Goal: Information Seeking & Learning: Learn about a topic

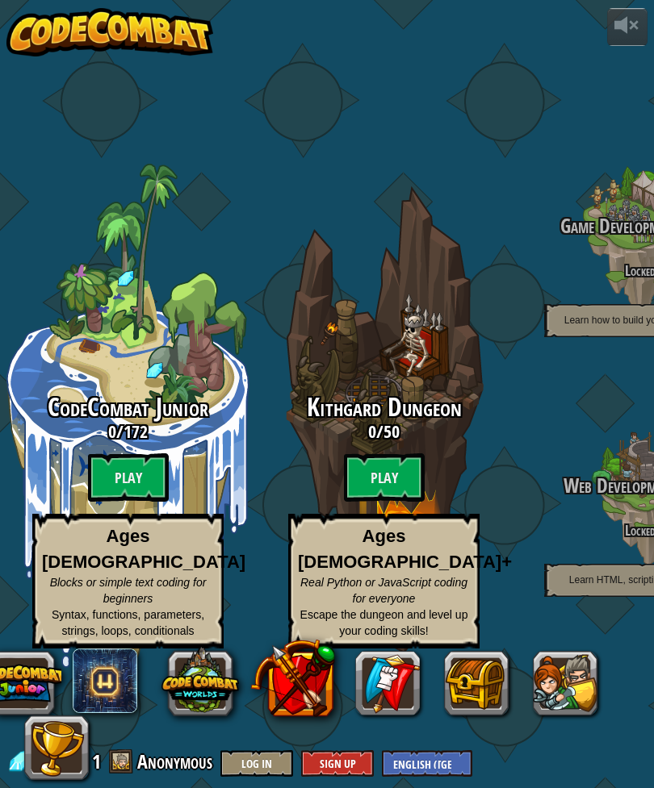
click at [148, 477] on btn "Play" at bounding box center [128, 478] width 81 height 48
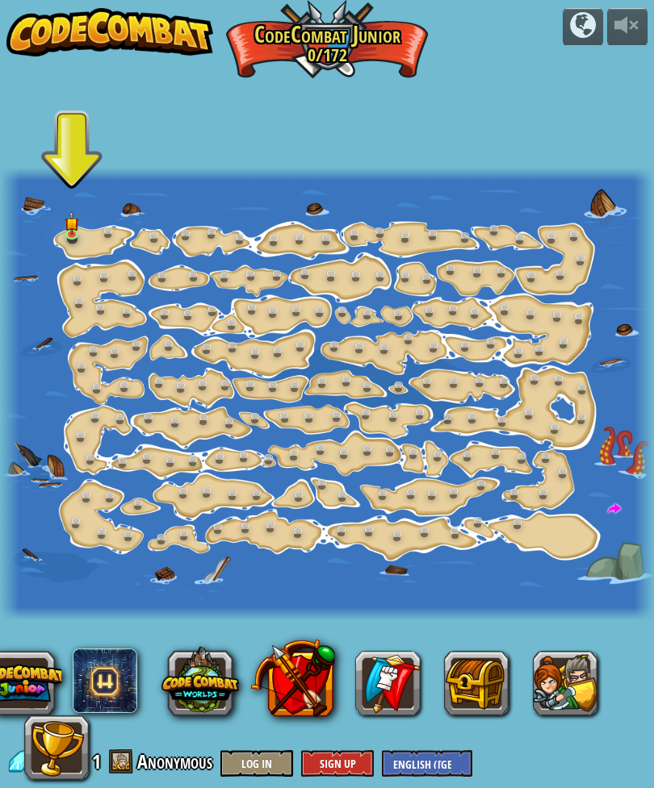
click at [88, 243] on link at bounding box center [76, 237] width 32 height 24
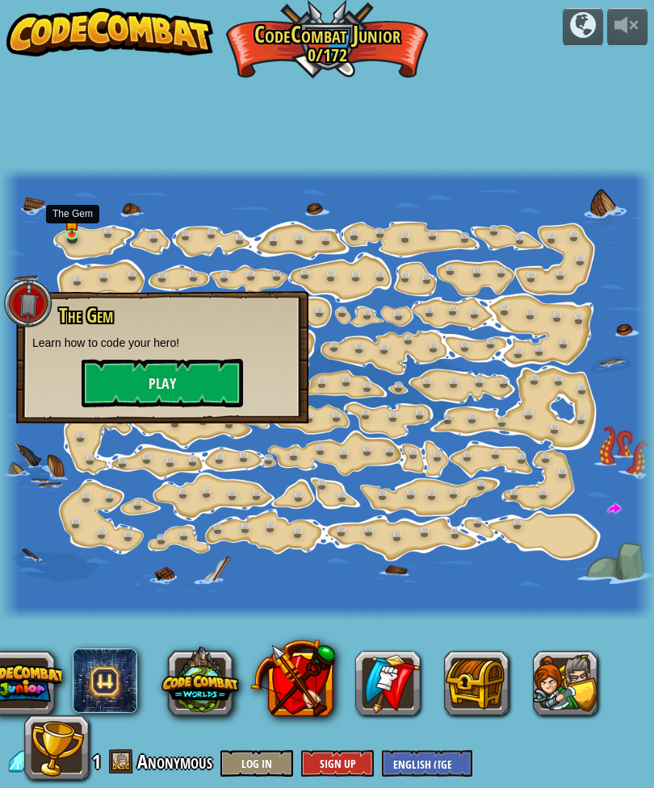
click at [212, 363] on button "Play" at bounding box center [162, 383] width 161 height 48
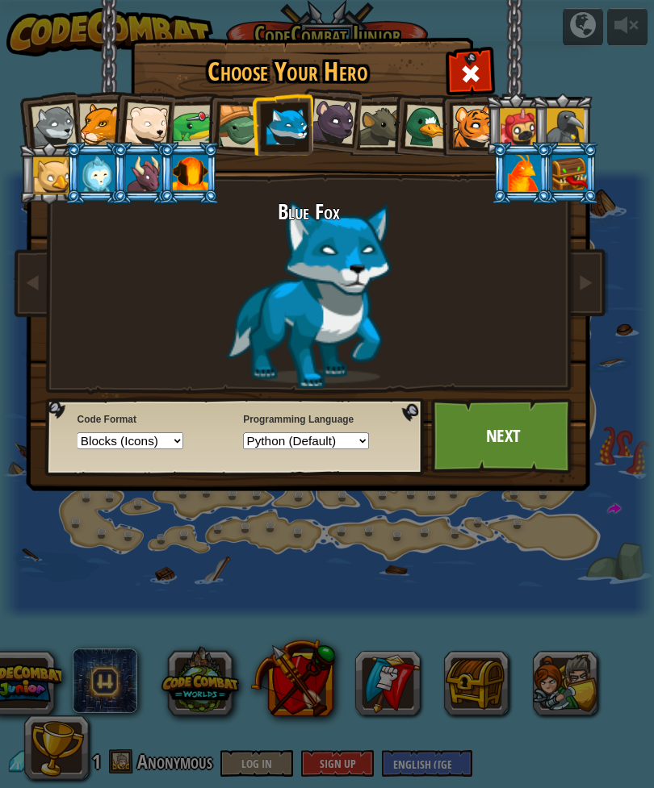
click at [523, 441] on link "Next" at bounding box center [503, 437] width 144 height 76
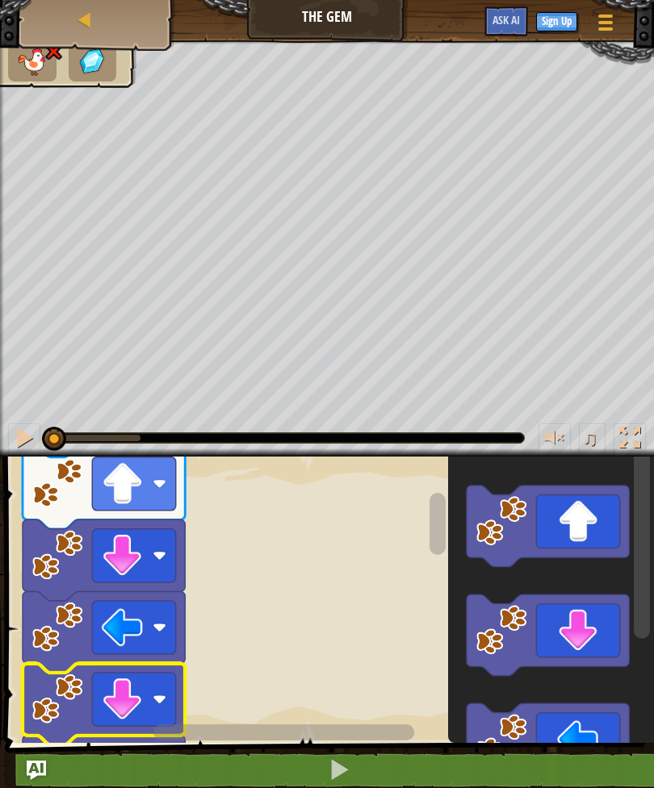
click at [147, 574] on rect "Blockly Workspace" at bounding box center [134, 555] width 84 height 53
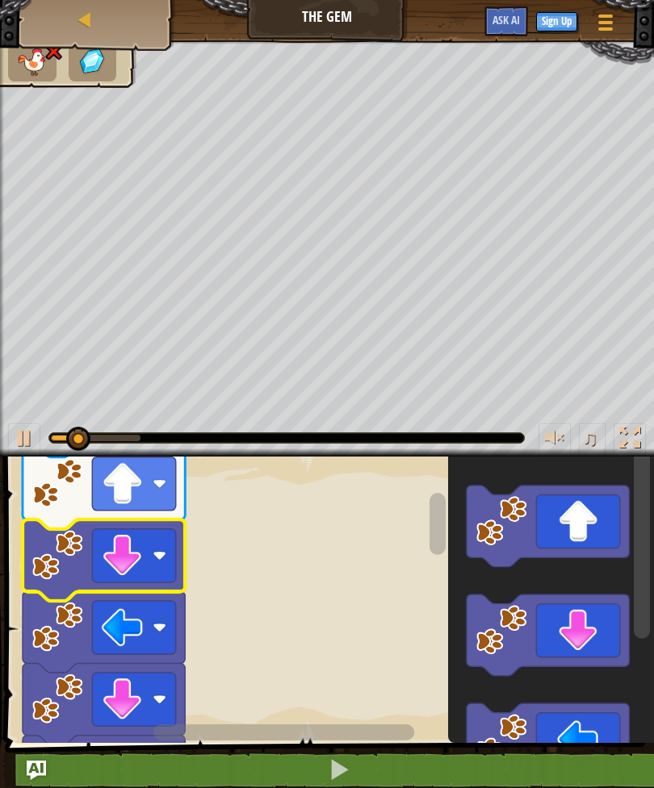
click at [165, 563] on rect "Blockly Workspace" at bounding box center [134, 555] width 84 height 53
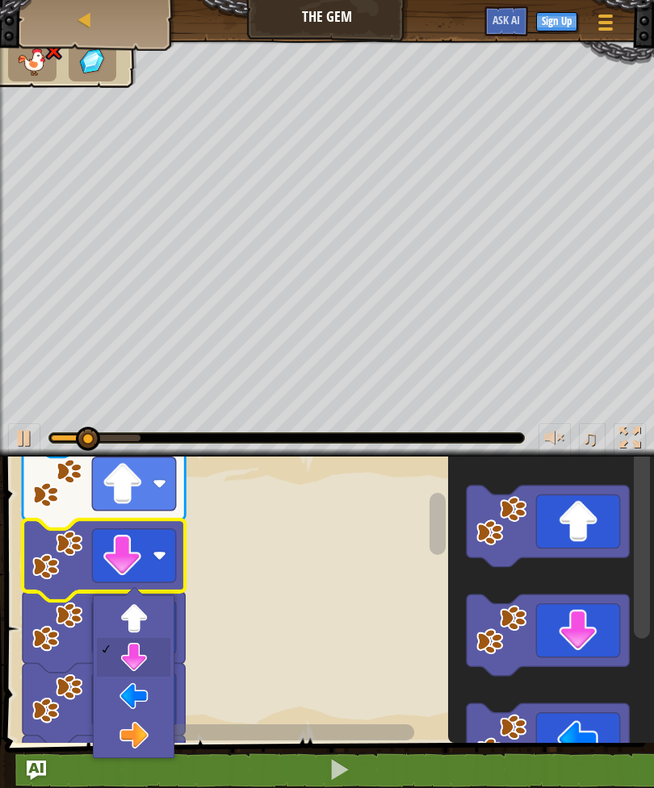
click at [164, 562] on image "Blockly Workspace" at bounding box center [160, 557] width 14 height 14
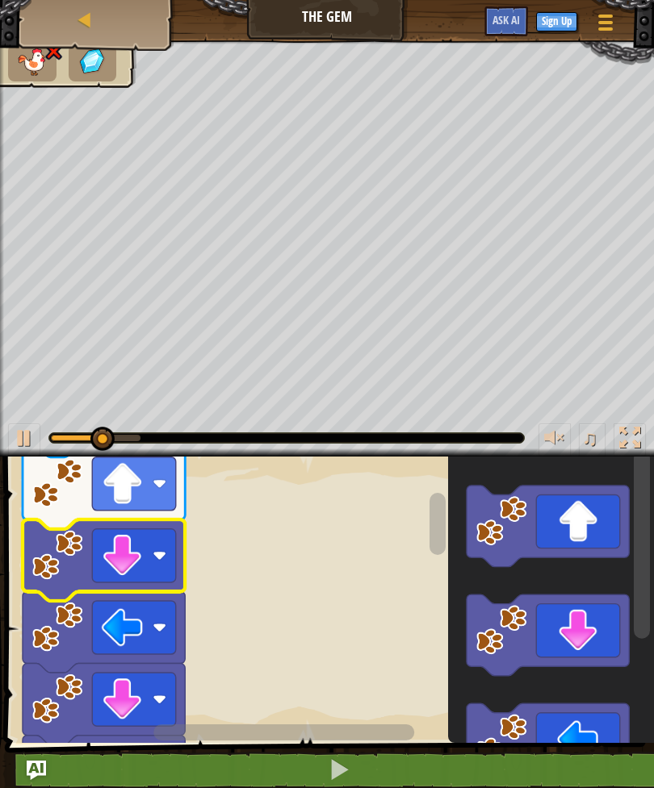
click at [178, 555] on icon "Blockly Workspace" at bounding box center [104, 562] width 162 height 82
click at [183, 551] on icon "Blockly Workspace" at bounding box center [104, 562] width 162 height 82
click at [178, 552] on icon "Blockly Workspace" at bounding box center [104, 562] width 162 height 82
click at [182, 550] on icon "Blockly Workspace" at bounding box center [104, 562] width 162 height 82
click at [182, 547] on icon "Blockly Workspace" at bounding box center [104, 562] width 162 height 82
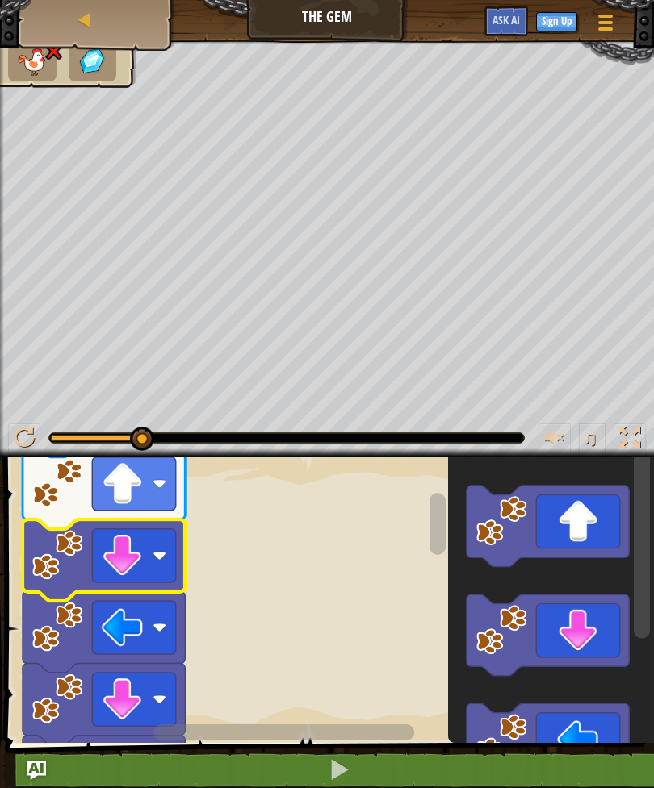
click at [173, 556] on rect "Blockly Workspace" at bounding box center [134, 555] width 84 height 53
click at [173, 555] on rect "Blockly Workspace" at bounding box center [134, 555] width 84 height 53
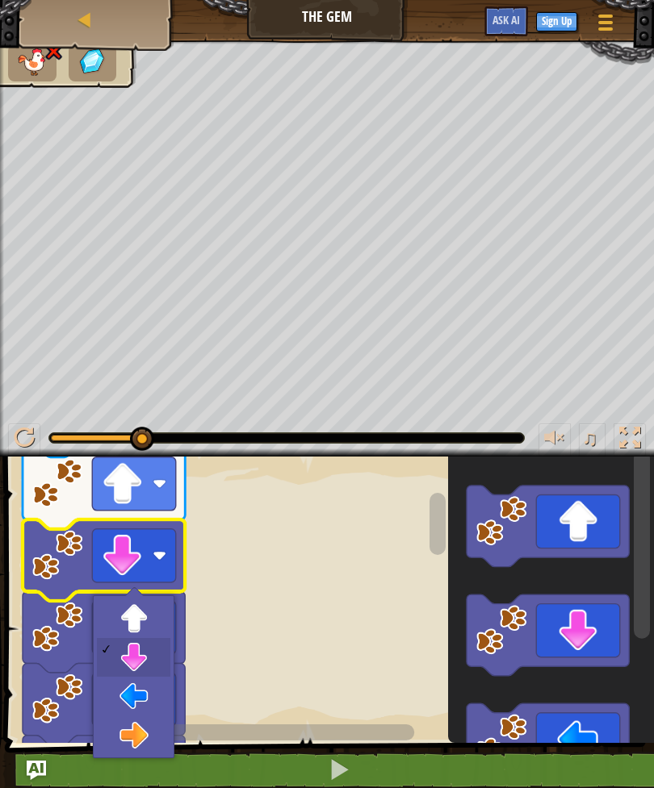
click at [174, 556] on rect "Blockly Workspace" at bounding box center [134, 555] width 84 height 53
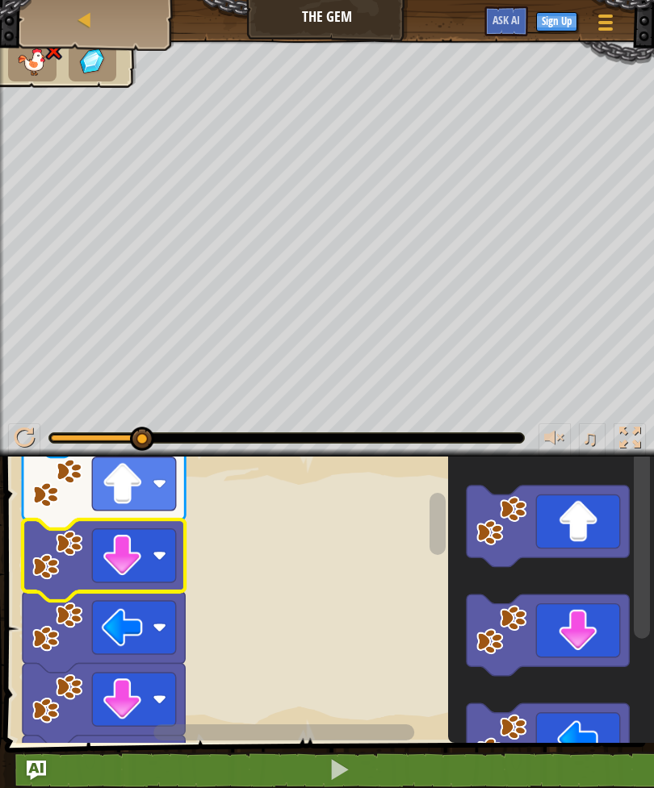
click at [175, 555] on rect "Blockly Workspace" at bounding box center [134, 555] width 84 height 53
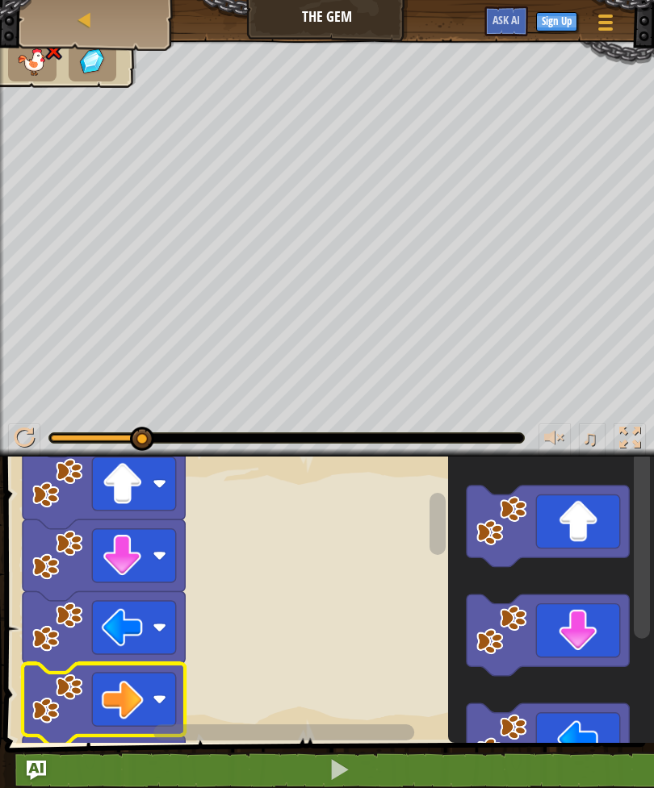
click at [155, 645] on rect "Blockly Workspace" at bounding box center [134, 627] width 84 height 53
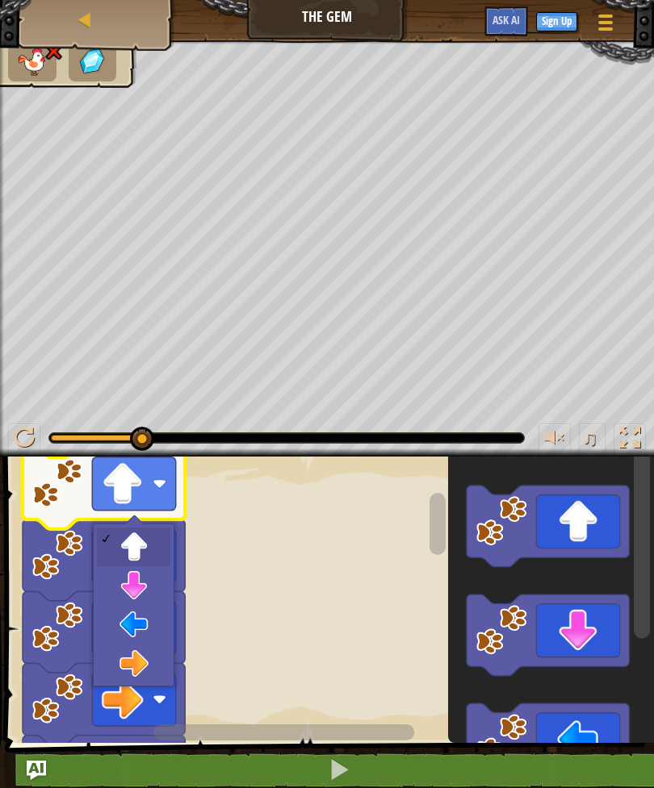
click at [165, 487] on image "Blockly Workspace" at bounding box center [160, 484] width 14 height 14
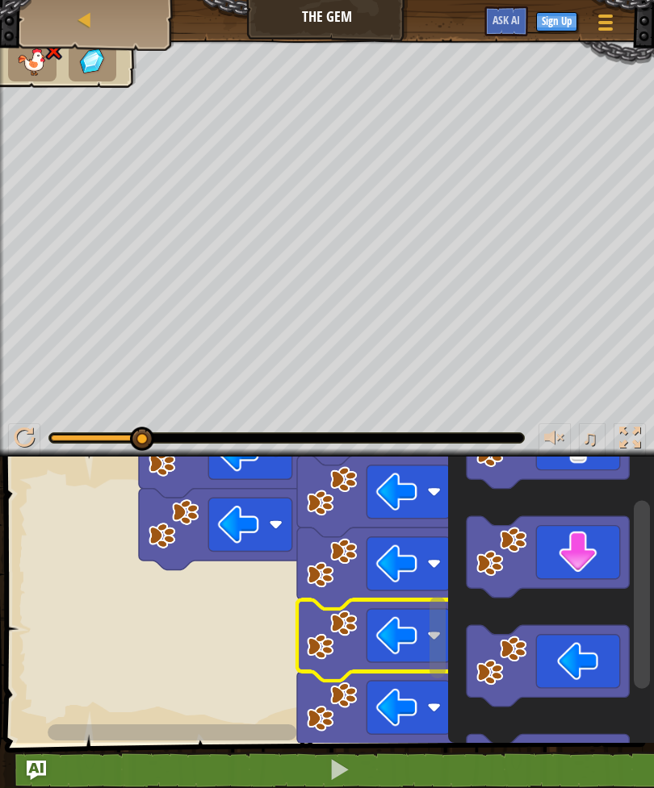
click at [390, 676] on icon "Blockly Workspace" at bounding box center [378, 713] width 162 height 82
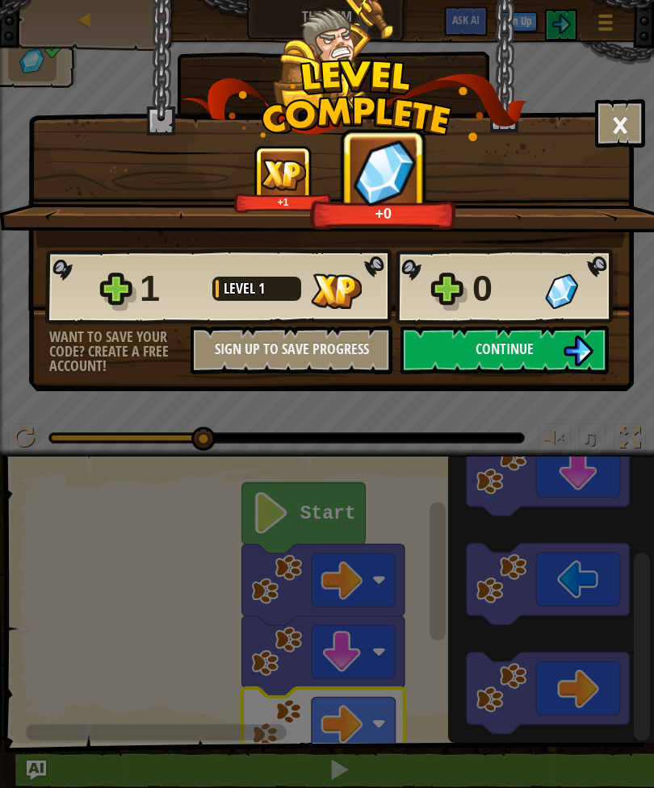
click at [567, 358] on img at bounding box center [577, 351] width 31 height 31
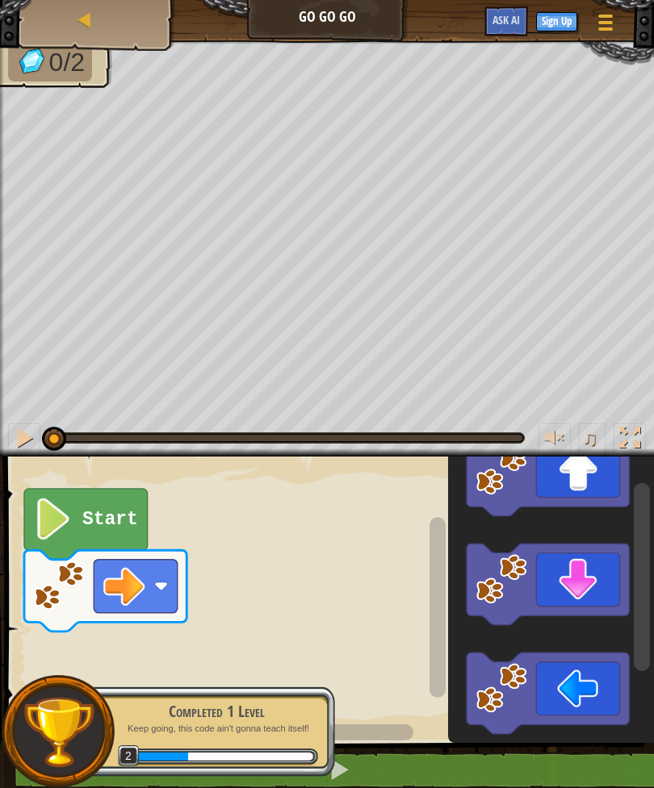
click at [150, 590] on rect "Blockly Workspace" at bounding box center [136, 586] width 84 height 53
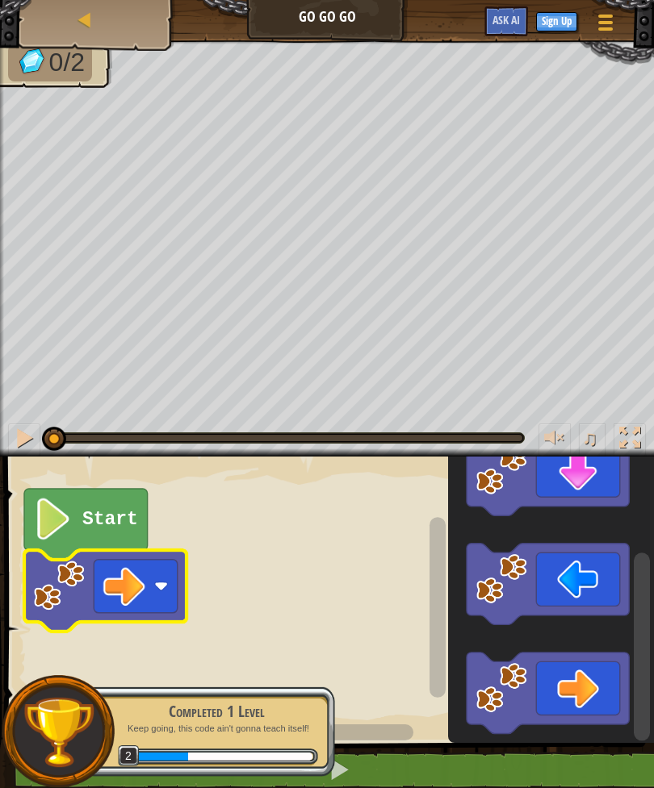
click at [82, 524] on text "Start" at bounding box center [110, 519] width 56 height 21
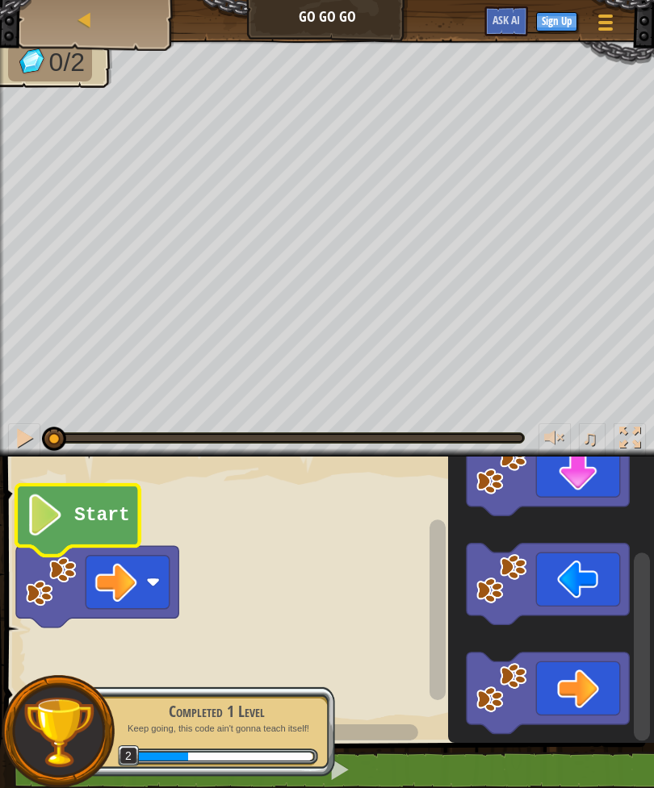
click at [97, 516] on text "Start" at bounding box center [102, 515] width 56 height 21
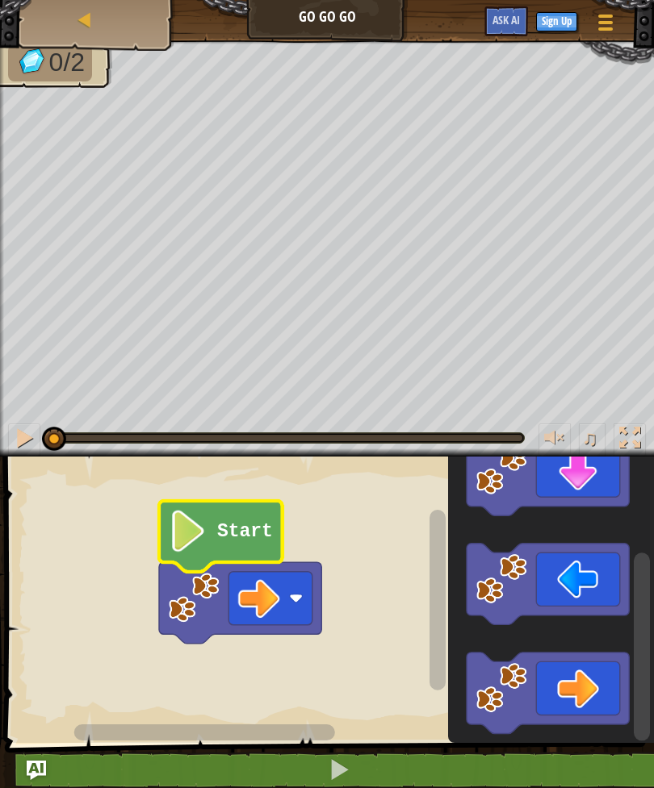
click at [237, 539] on text "Start" at bounding box center [245, 531] width 56 height 21
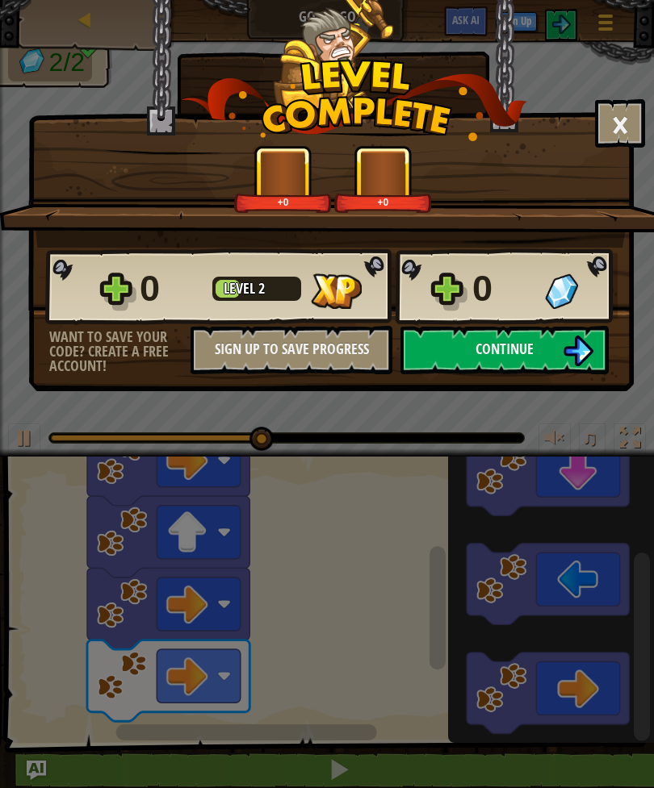
click at [558, 337] on button "Continue" at bounding box center [504, 350] width 208 height 48
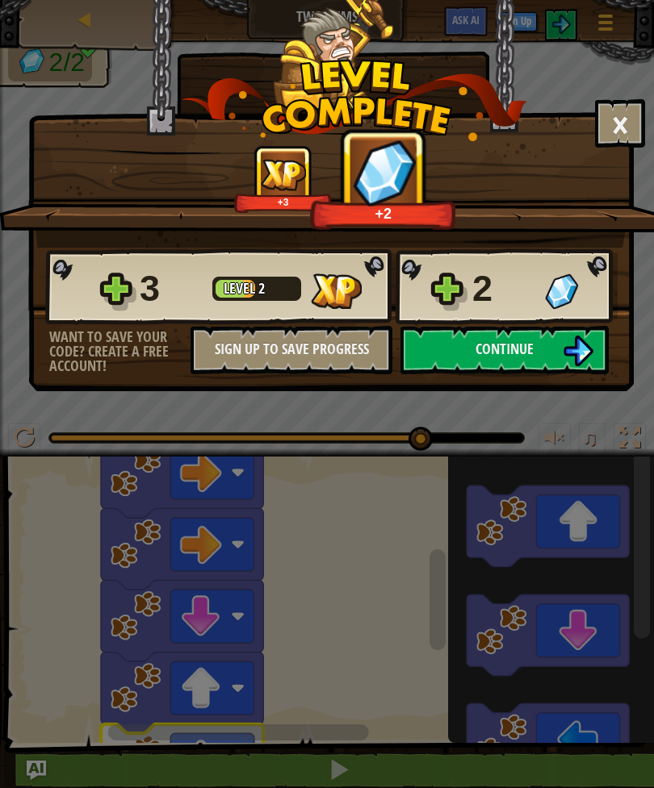
click at [572, 349] on img at bounding box center [577, 351] width 31 height 31
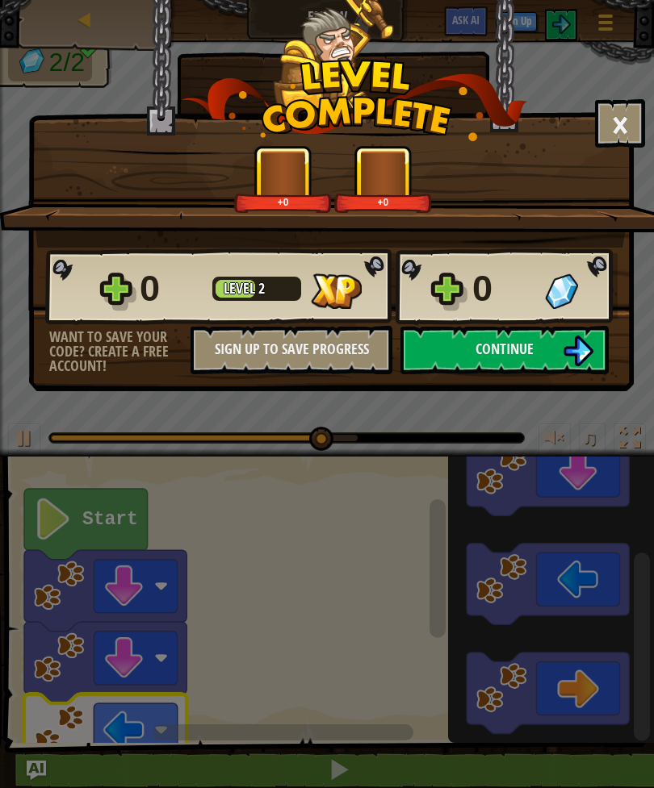
click at [537, 354] on button "Continue" at bounding box center [504, 350] width 208 height 48
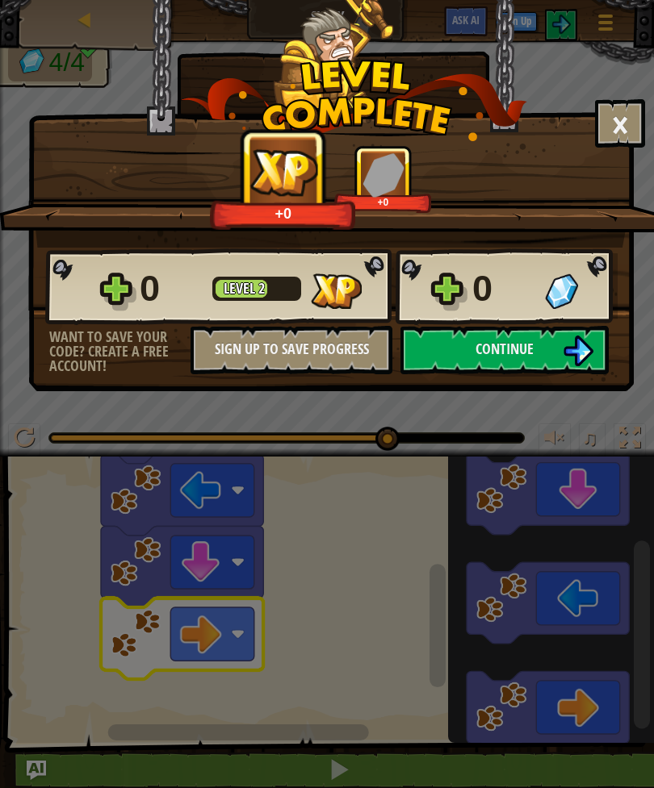
click at [550, 365] on button "Continue" at bounding box center [504, 350] width 208 height 48
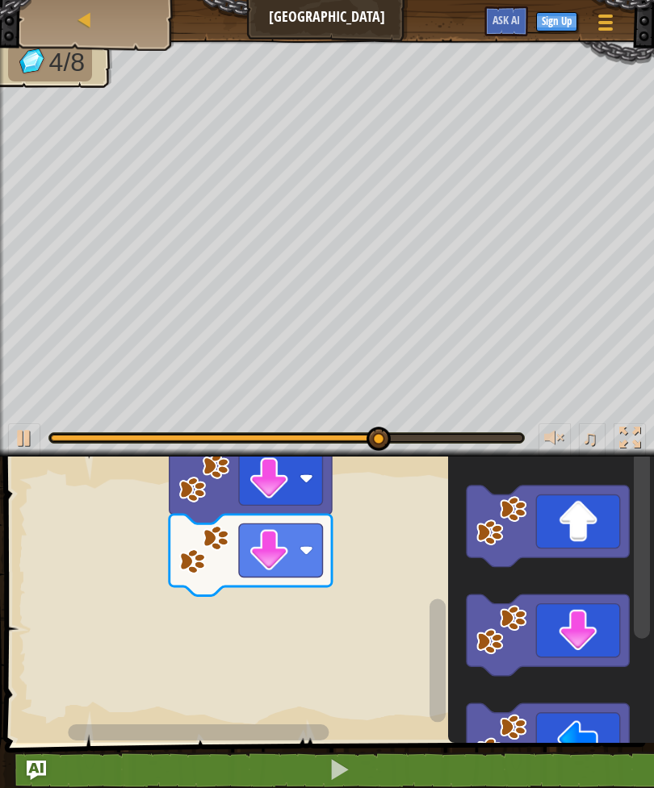
click at [605, 508] on icon "Blockly Workspace" at bounding box center [547, 527] width 162 height 82
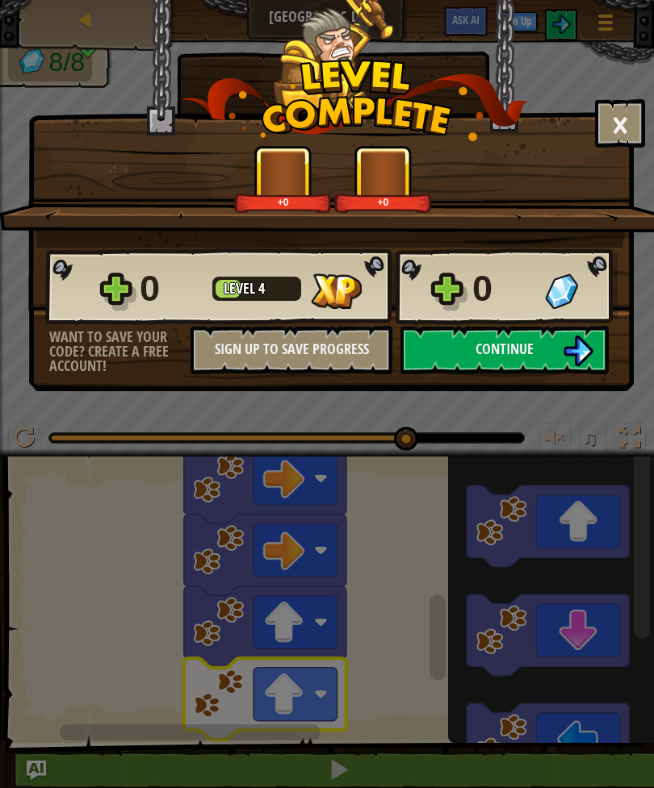
click at [509, 350] on span "Continue" at bounding box center [504, 349] width 58 height 20
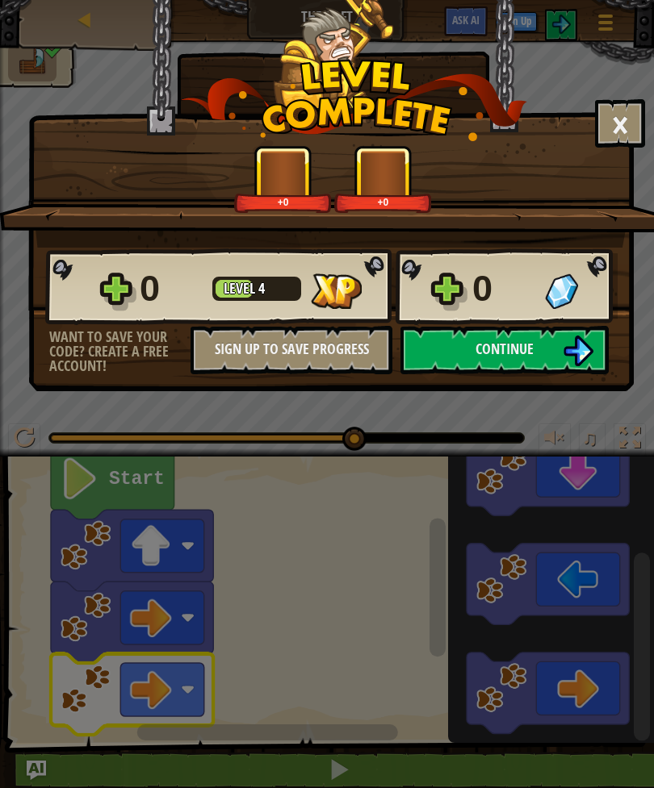
click at [534, 340] on button "Continue" at bounding box center [504, 350] width 208 height 48
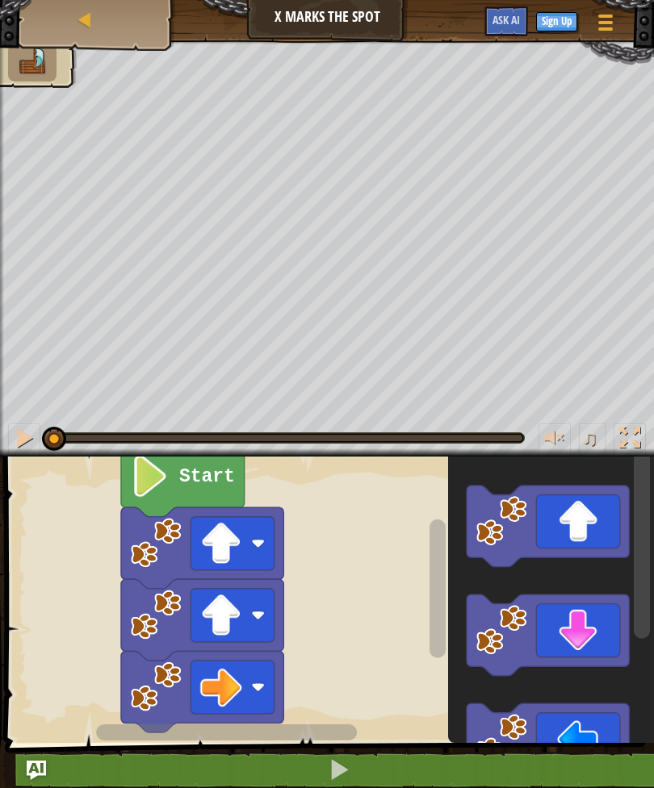
click at [216, 476] on text "Start" at bounding box center [207, 476] width 56 height 21
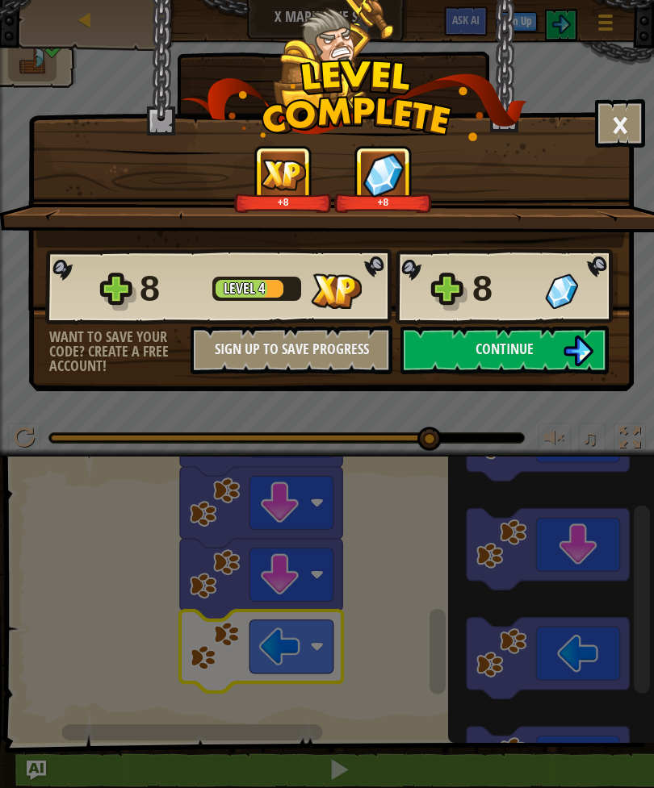
click at [517, 343] on span "Continue" at bounding box center [504, 349] width 58 height 20
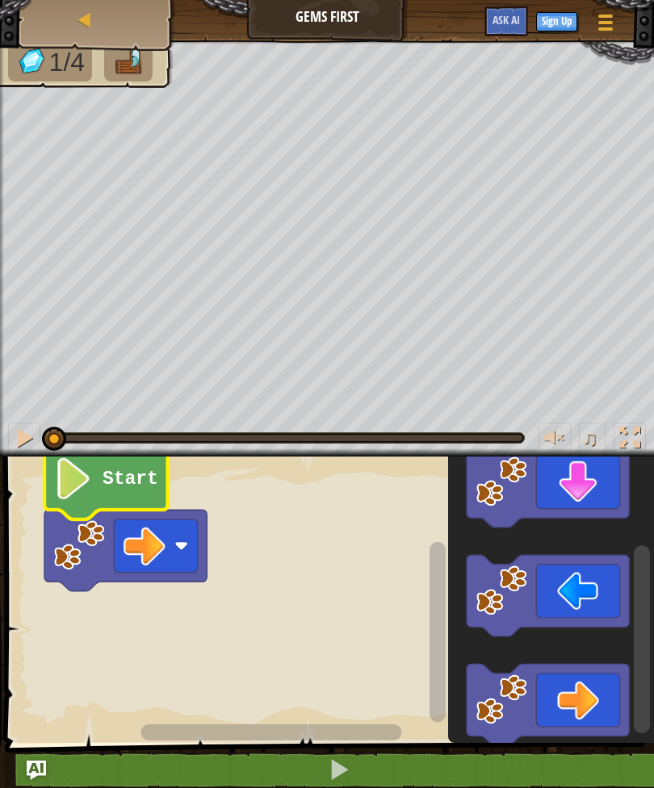
click at [128, 487] on text "Start" at bounding box center [130, 479] width 56 height 21
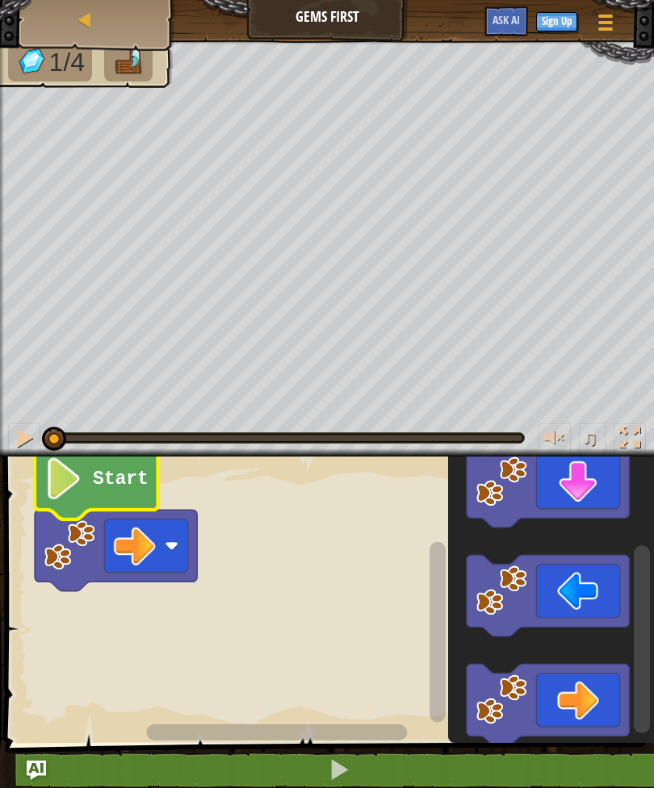
click at [136, 479] on text "Start" at bounding box center [121, 479] width 56 height 21
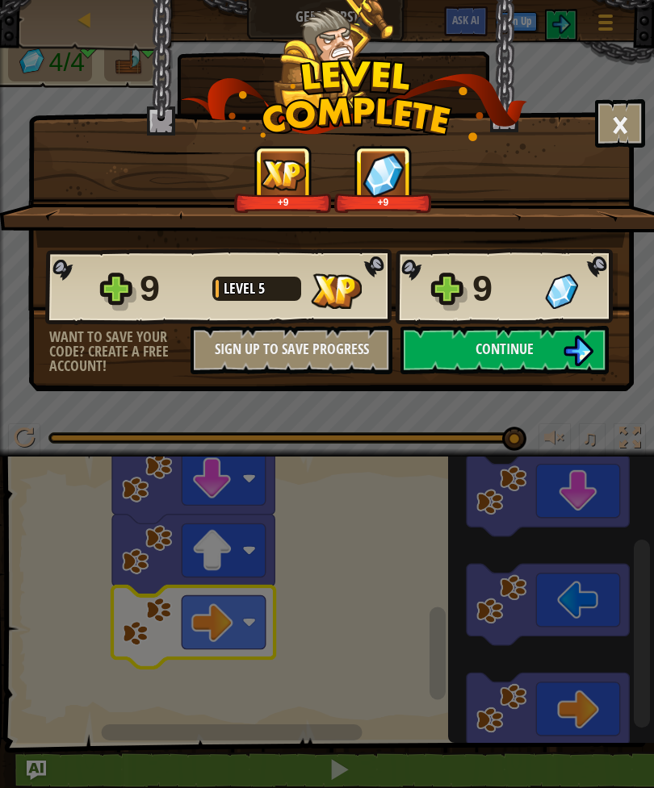
click at [565, 353] on img at bounding box center [577, 351] width 31 height 31
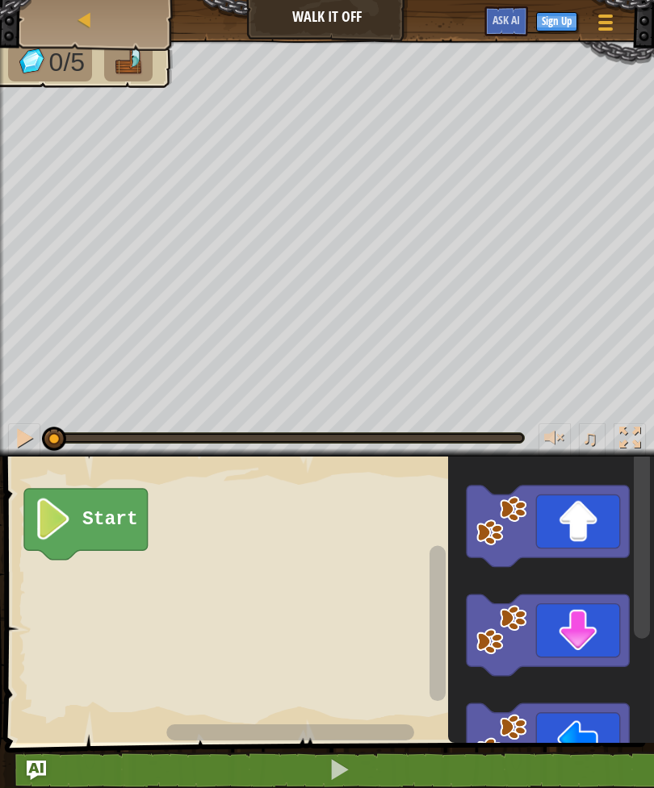
click at [105, 508] on icon "Blockly Workspace" at bounding box center [85, 524] width 123 height 71
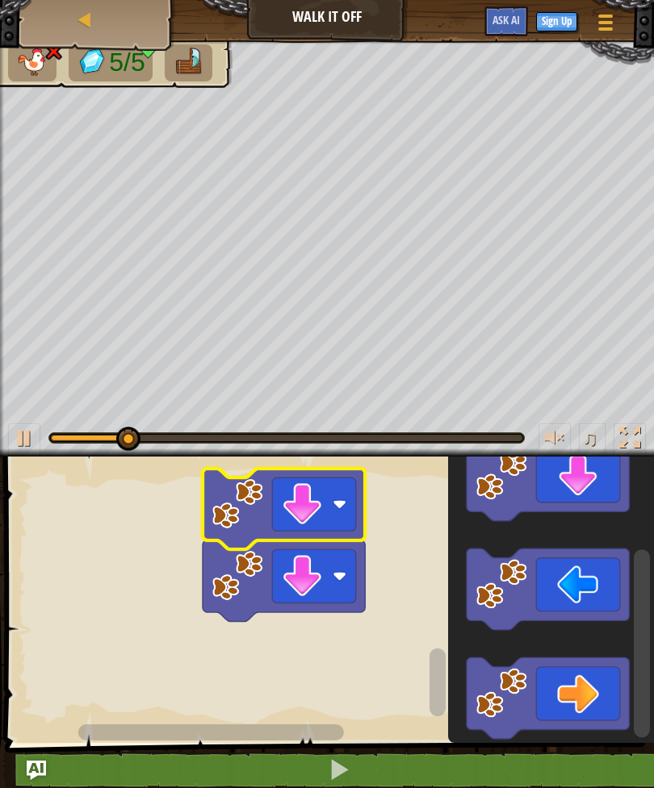
click at [343, 705] on rect "Blockly Workspace" at bounding box center [327, 596] width 654 height 295
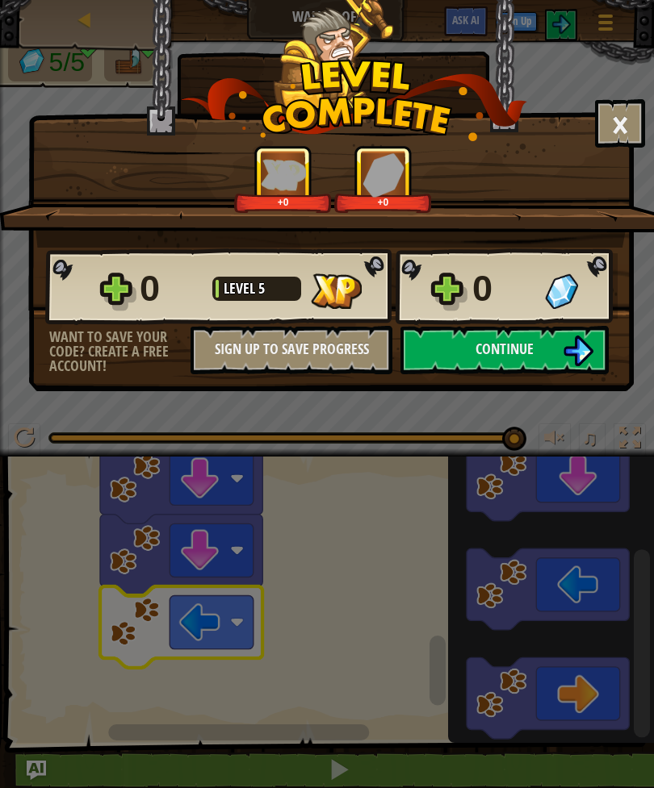
click at [497, 345] on span "Continue" at bounding box center [504, 349] width 58 height 20
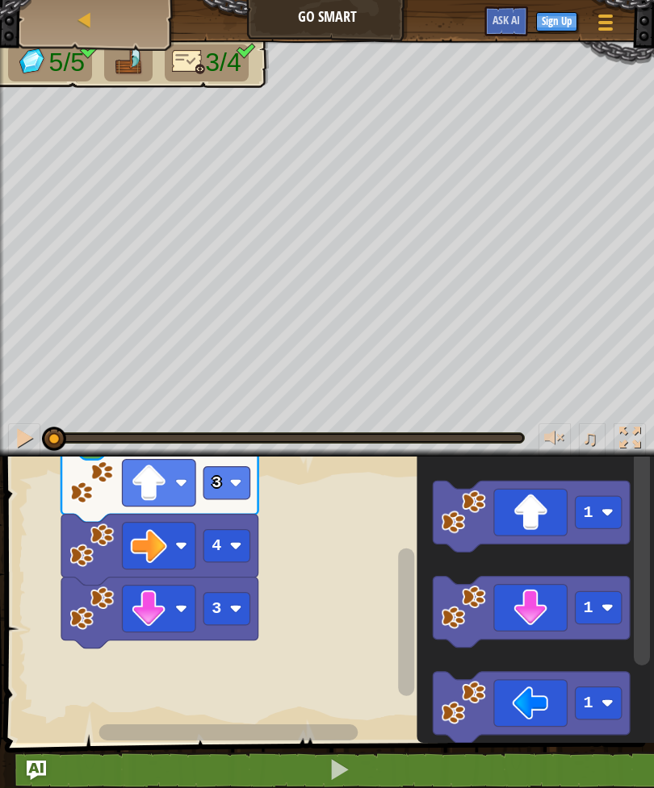
click at [364, 650] on rect "Blockly Workspace" at bounding box center [327, 596] width 654 height 295
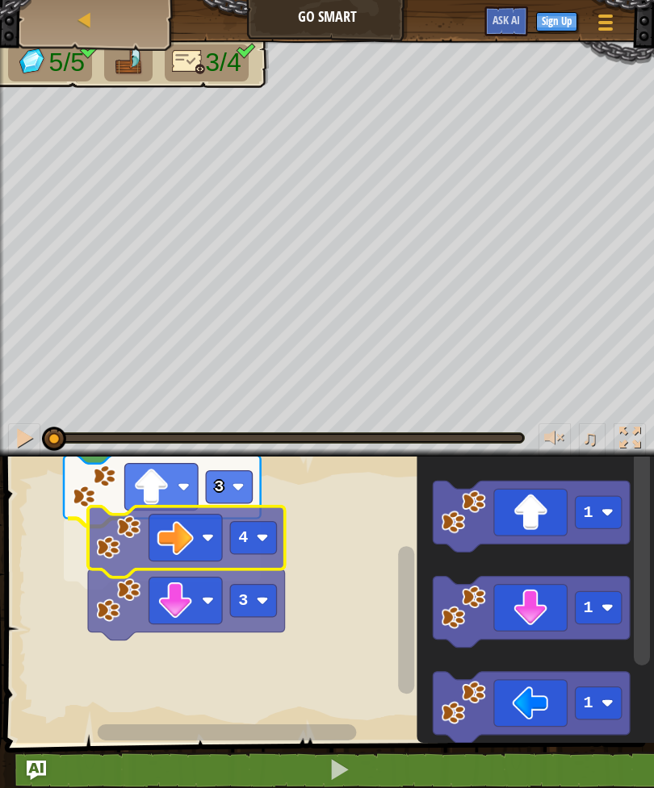
click at [201, 555] on icon "Blockly Workspace" at bounding box center [186, 542] width 197 height 71
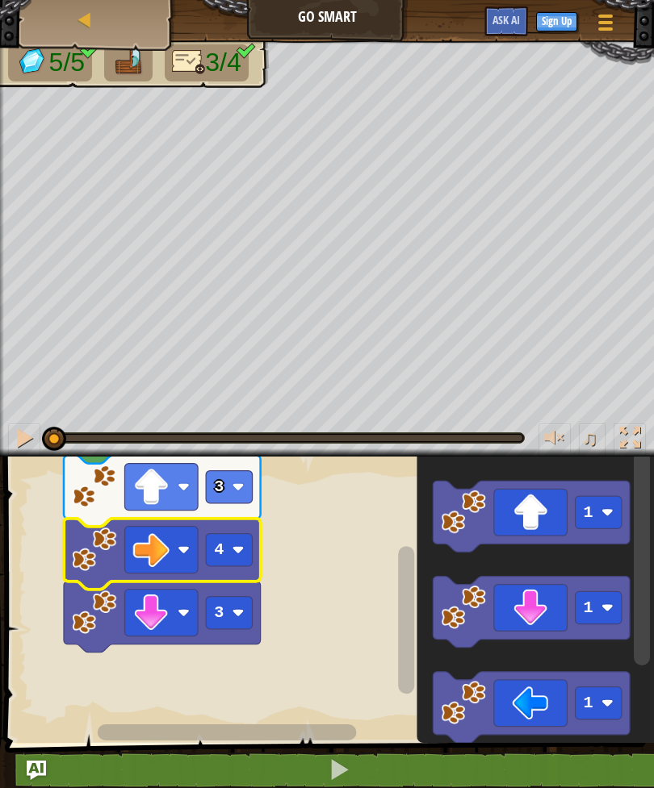
click at [230, 549] on rect "Blockly Workspace" at bounding box center [229, 550] width 46 height 32
click at [238, 542] on rect "Blockly Workspace" at bounding box center [229, 550] width 46 height 32
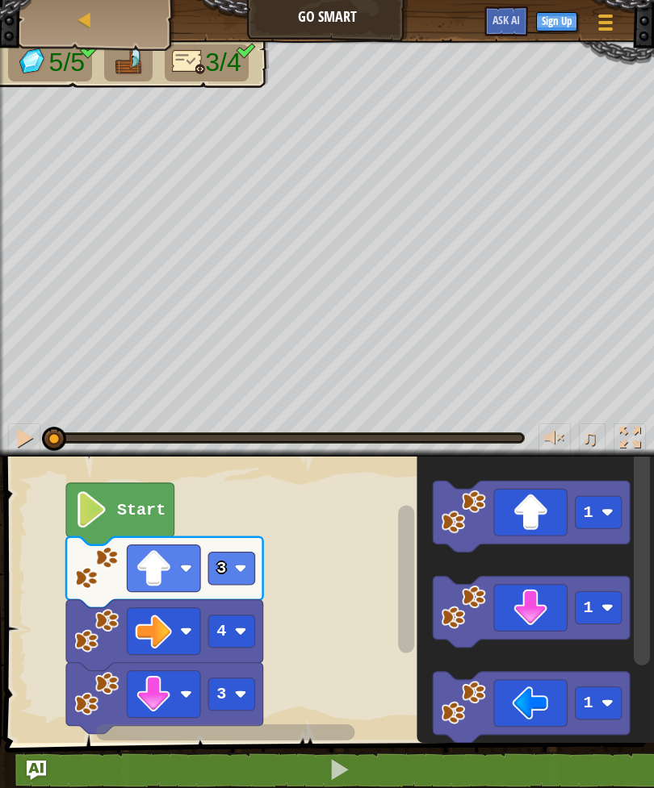
click at [99, 486] on icon "Blockly Workspace" at bounding box center [120, 514] width 108 height 62
click at [111, 496] on icon "Blockly Workspace" at bounding box center [120, 514] width 108 height 62
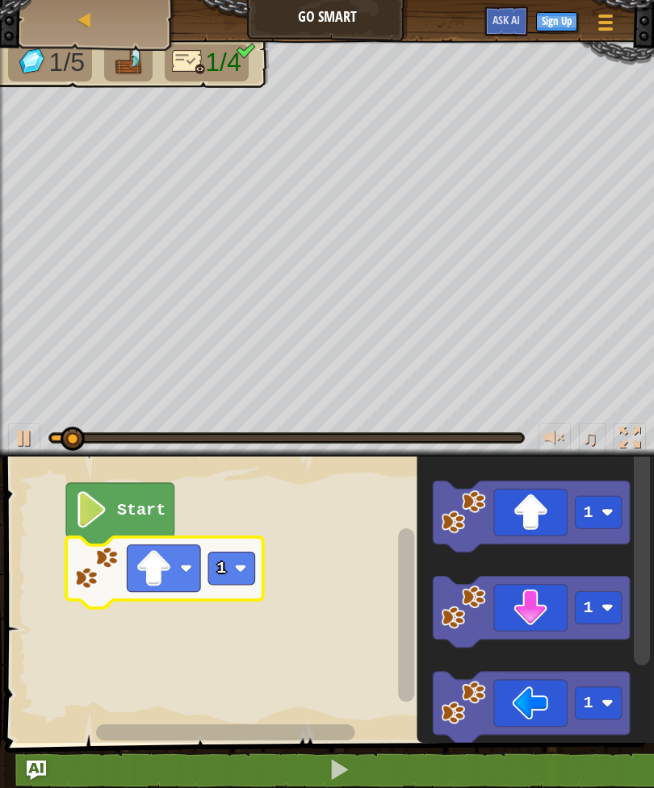
click at [223, 562] on text "1" at bounding box center [221, 569] width 10 height 19
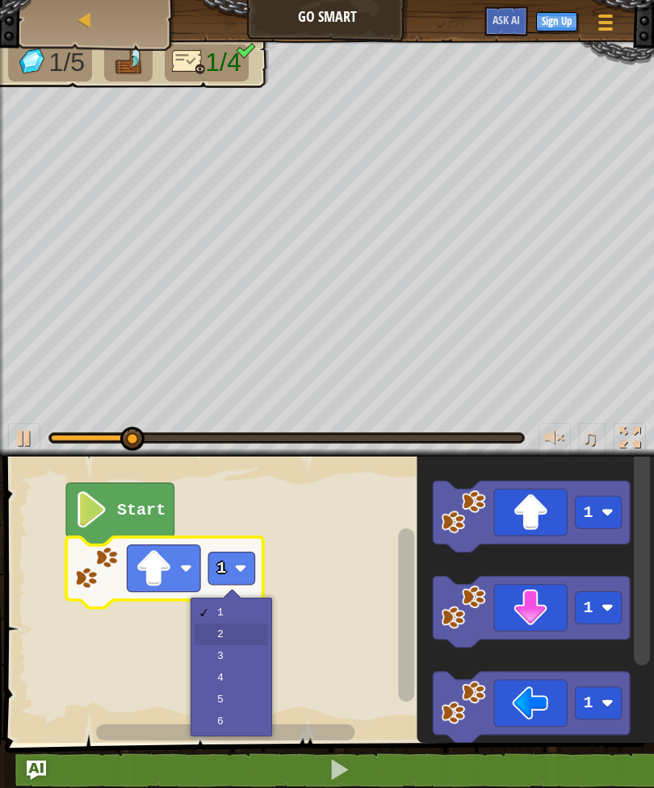
click at [245, 639] on rect "Blockly Workspace" at bounding box center [327, 596] width 654 height 295
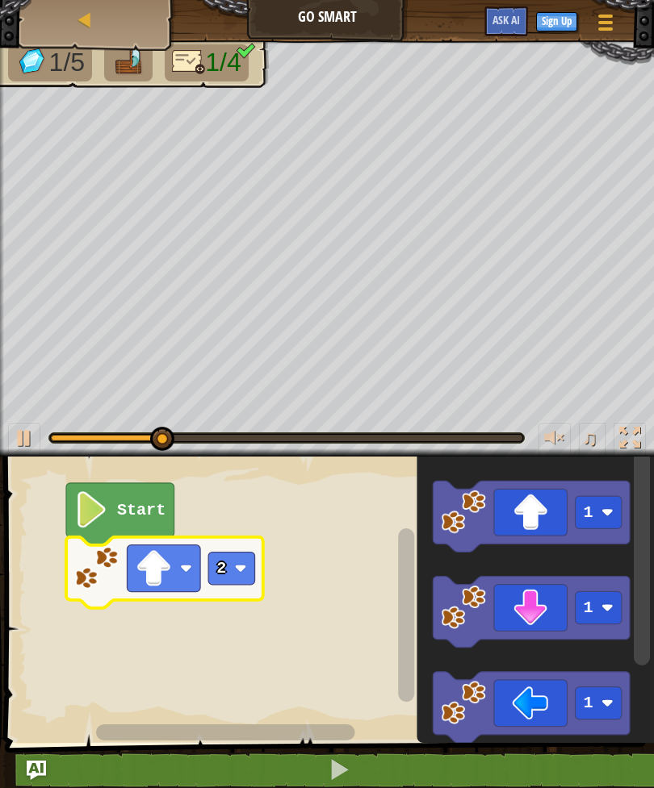
click at [224, 546] on icon "Blockly Workspace" at bounding box center [164, 572] width 197 height 71
click at [225, 561] on text "2" at bounding box center [221, 569] width 10 height 19
click at [245, 645] on rect "Blockly Workspace" at bounding box center [327, 596] width 654 height 295
click at [224, 563] on text "2" at bounding box center [221, 569] width 10 height 19
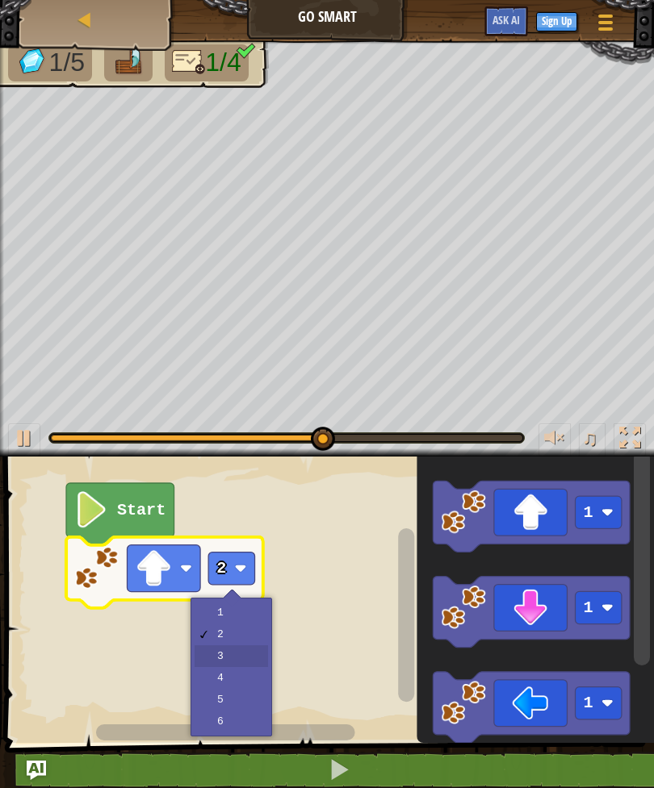
click at [245, 656] on rect "Blockly Workspace" at bounding box center [327, 596] width 654 height 295
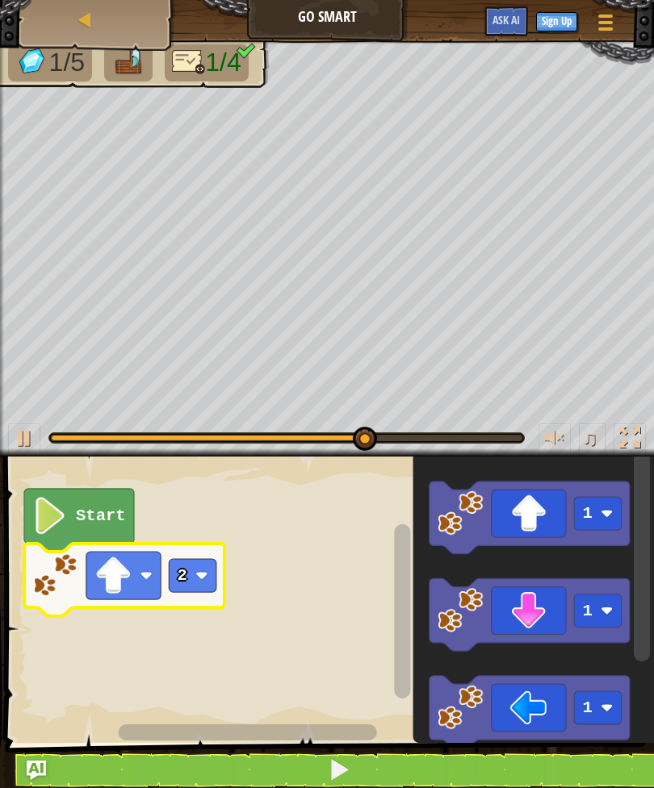
click at [207, 572] on image "Blockly Workspace" at bounding box center [201, 576] width 12 height 12
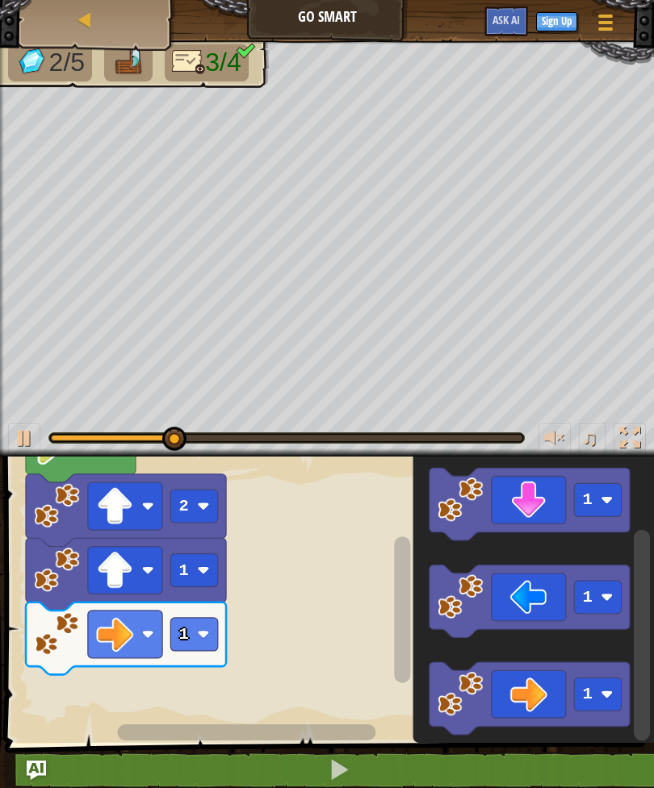
click at [190, 629] on rect "Blockly Workspace" at bounding box center [193, 634] width 47 height 33
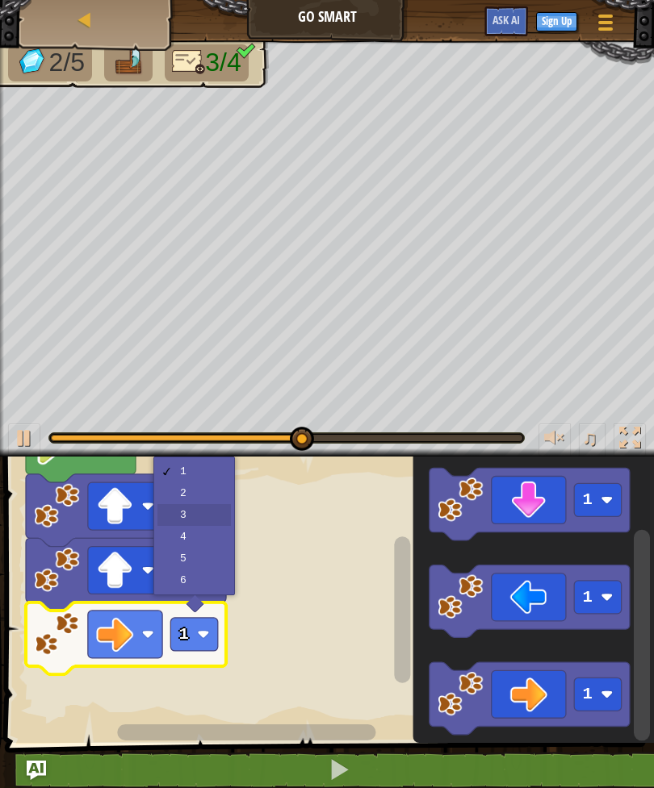
click at [204, 513] on rect "Blockly Workspace" at bounding box center [193, 506] width 47 height 33
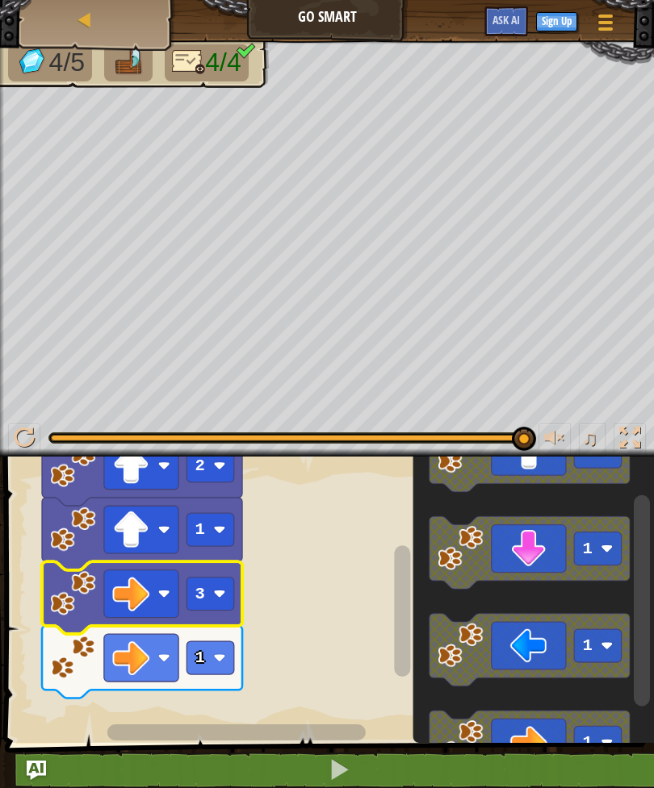
click at [215, 594] on image "Blockly Workspace" at bounding box center [219, 594] width 12 height 12
click at [223, 704] on rect "Blockly Workspace" at bounding box center [327, 596] width 654 height 295
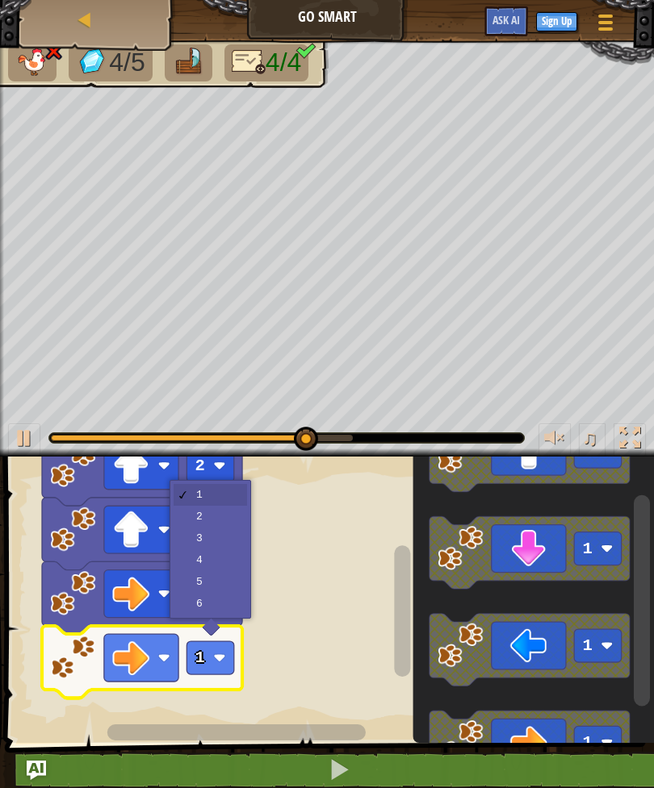
click at [211, 654] on rect "Blockly Workspace" at bounding box center [209, 658] width 47 height 33
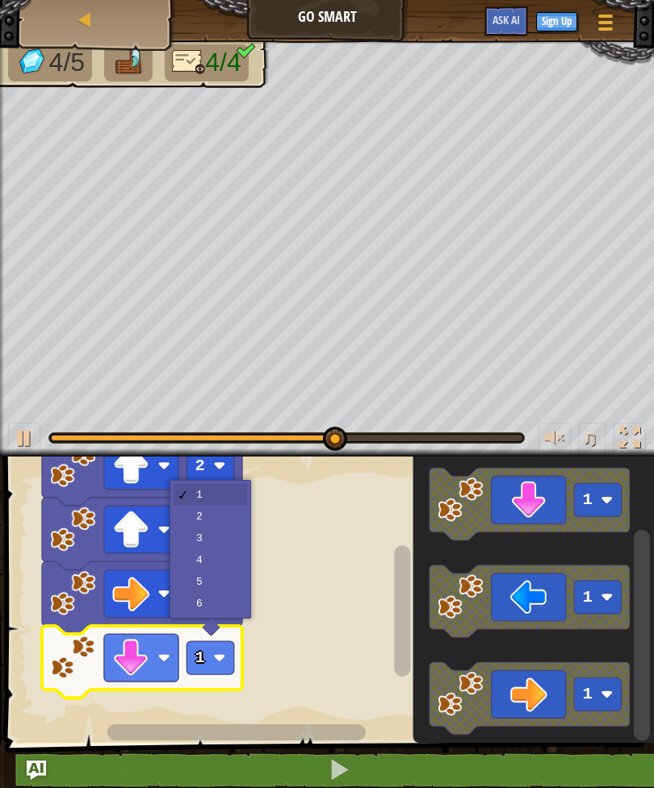
click at [202, 661] on text "1" at bounding box center [200, 658] width 10 height 19
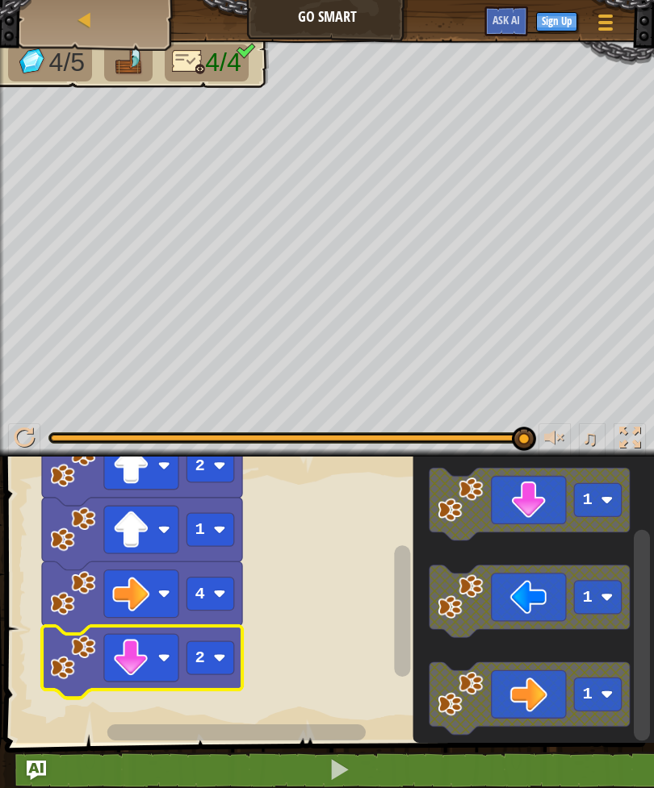
click at [227, 512] on icon "Blockly Workspace" at bounding box center [142, 534] width 200 height 73
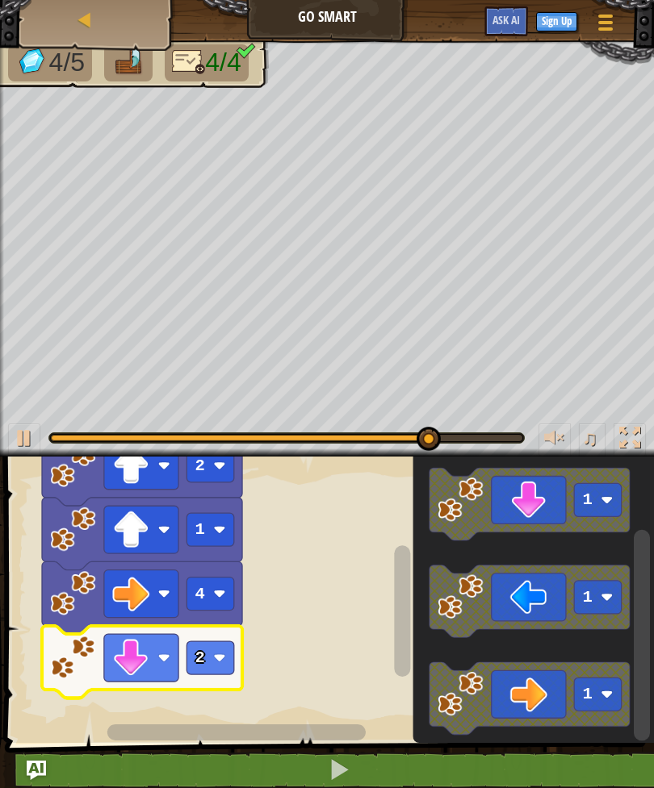
click at [222, 645] on rect "Blockly Workspace" at bounding box center [209, 658] width 47 height 33
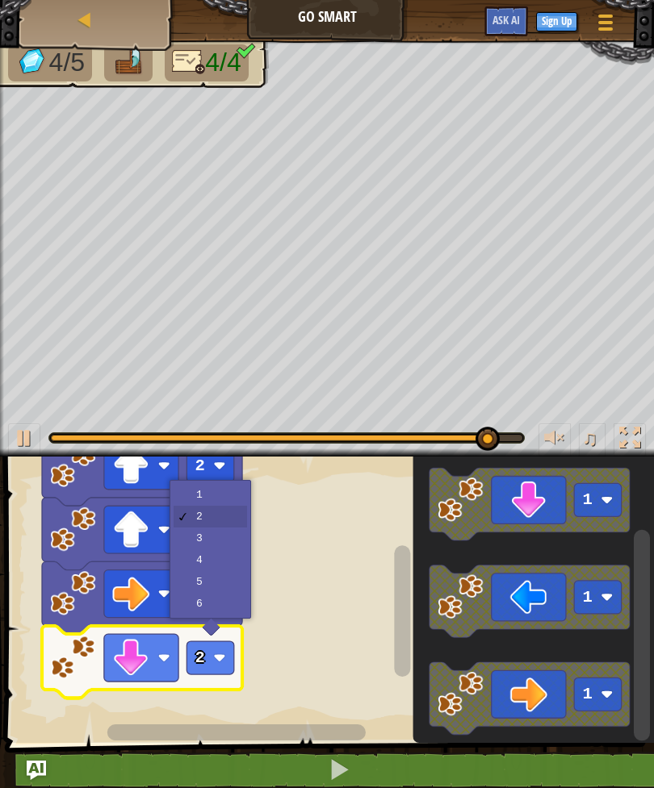
click at [237, 529] on icon "Blockly Workspace" at bounding box center [142, 534] width 200 height 73
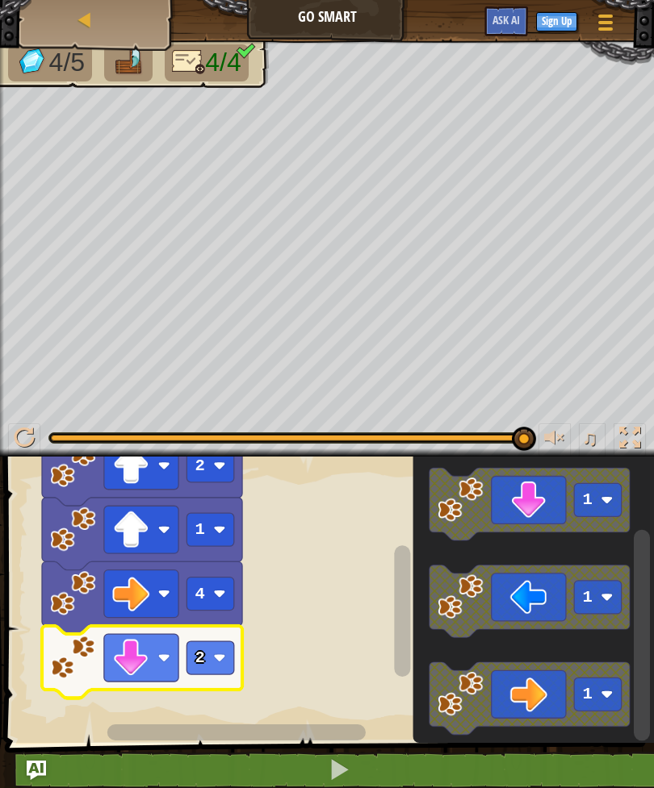
click at [215, 647] on rect "Blockly Workspace" at bounding box center [209, 658] width 47 height 33
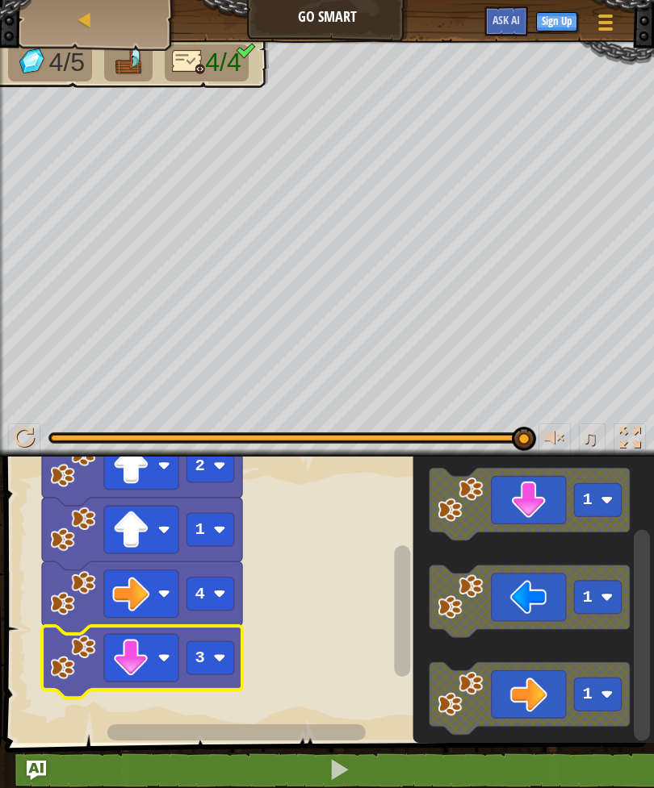
click at [224, 534] on image "Blockly Workspace" at bounding box center [219, 530] width 12 height 12
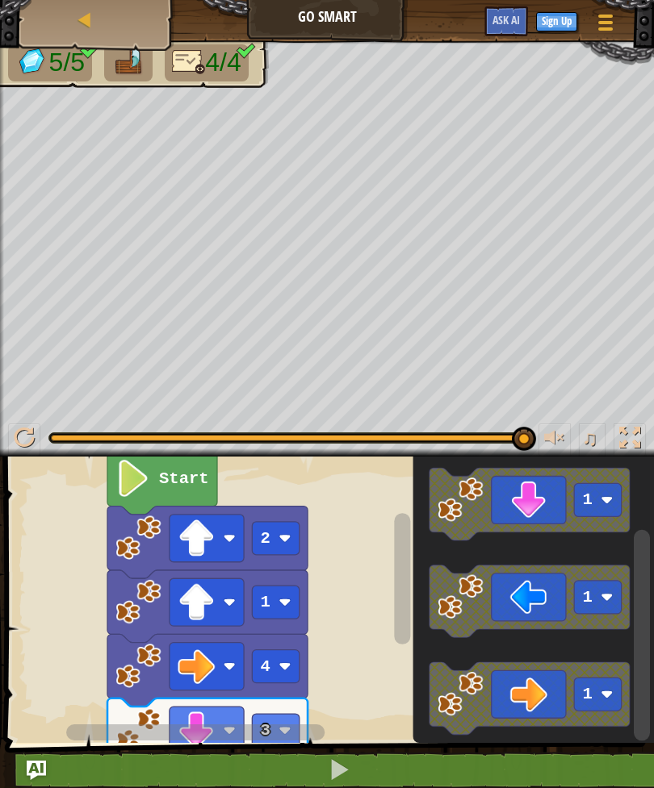
click at [347, 623] on rect "Blockly Workspace" at bounding box center [327, 596] width 654 height 295
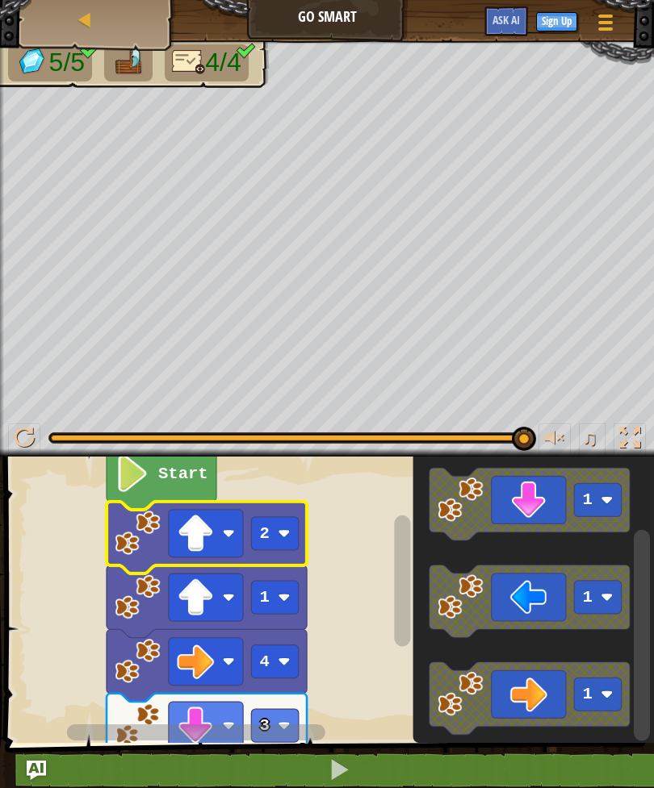
click at [270, 533] on rect "Blockly Workspace" at bounding box center [274, 533] width 47 height 33
click at [278, 535] on image "Blockly Workspace" at bounding box center [284, 534] width 12 height 12
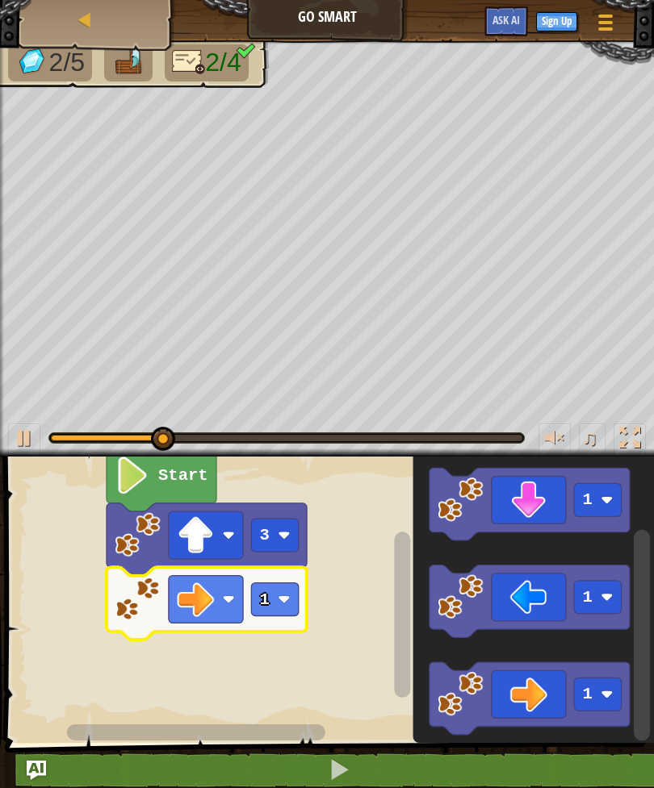
click at [273, 604] on rect "Blockly Workspace" at bounding box center [274, 599] width 47 height 33
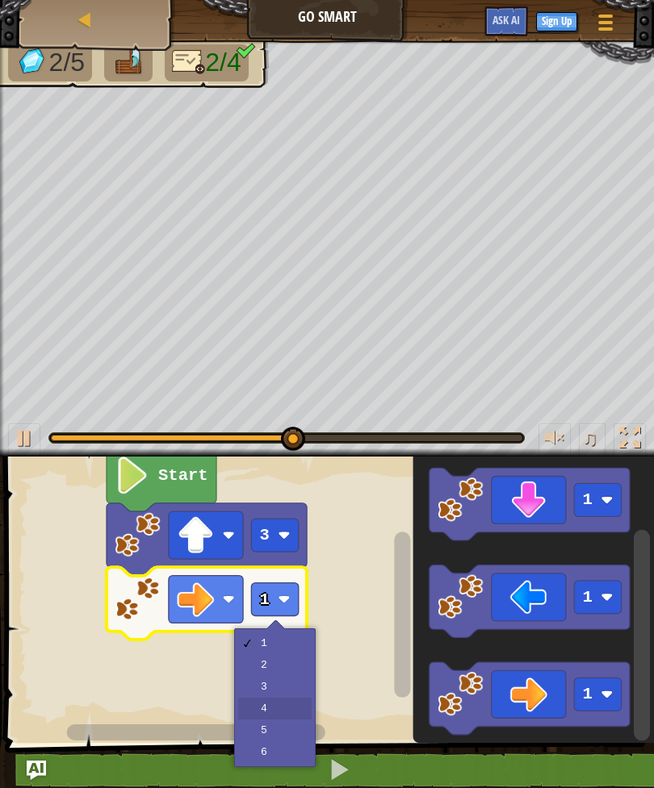
click at [281, 722] on rect "Blockly Workspace" at bounding box center [327, 596] width 654 height 295
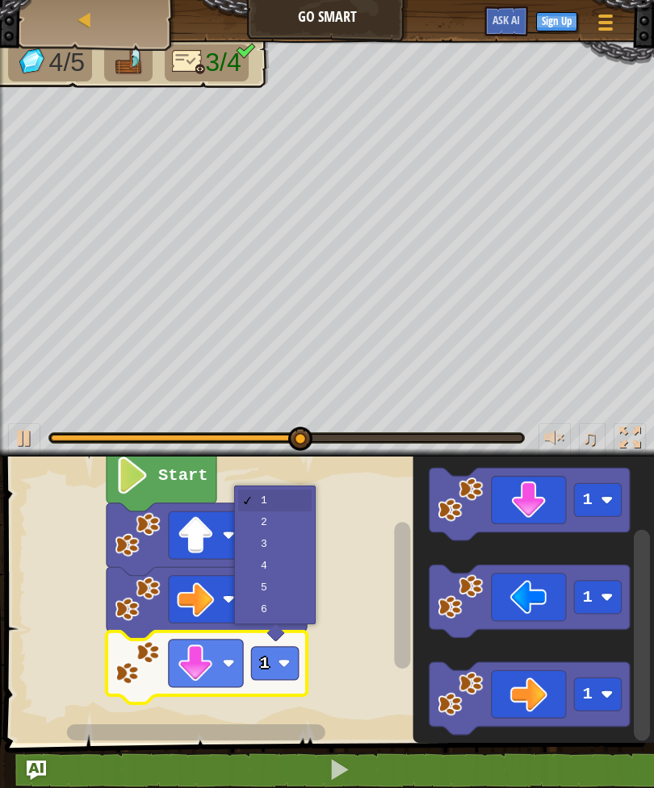
click at [272, 667] on rect "Blockly Workspace" at bounding box center [274, 663] width 47 height 33
click at [263, 668] on text "1" at bounding box center [265, 663] width 10 height 19
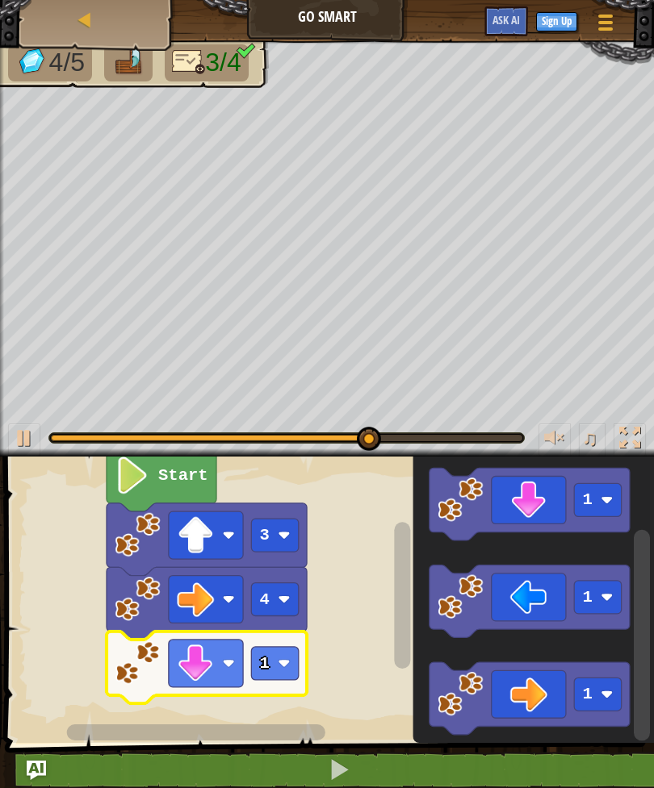
click at [273, 667] on rect "Blockly Workspace" at bounding box center [274, 663] width 47 height 33
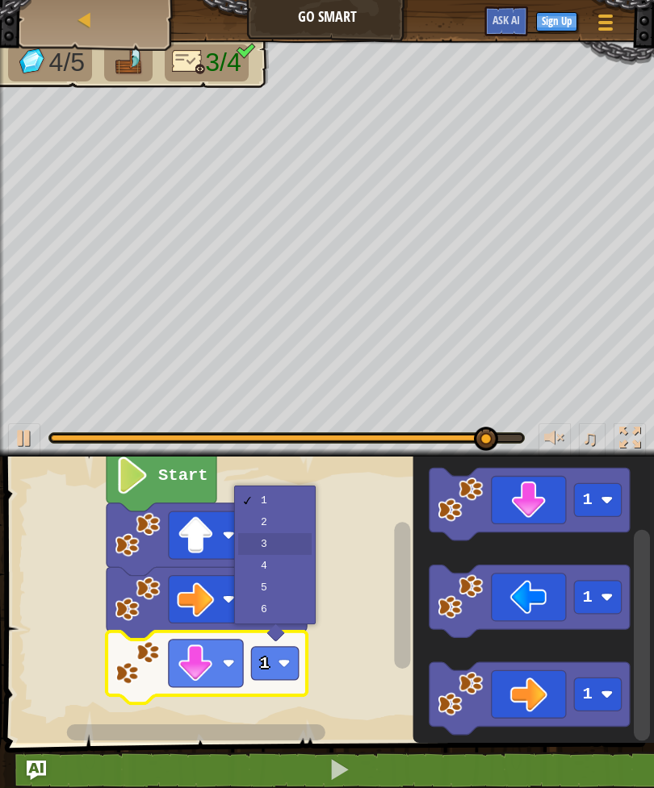
click at [276, 547] on rect "Blockly Workspace" at bounding box center [274, 535] width 47 height 33
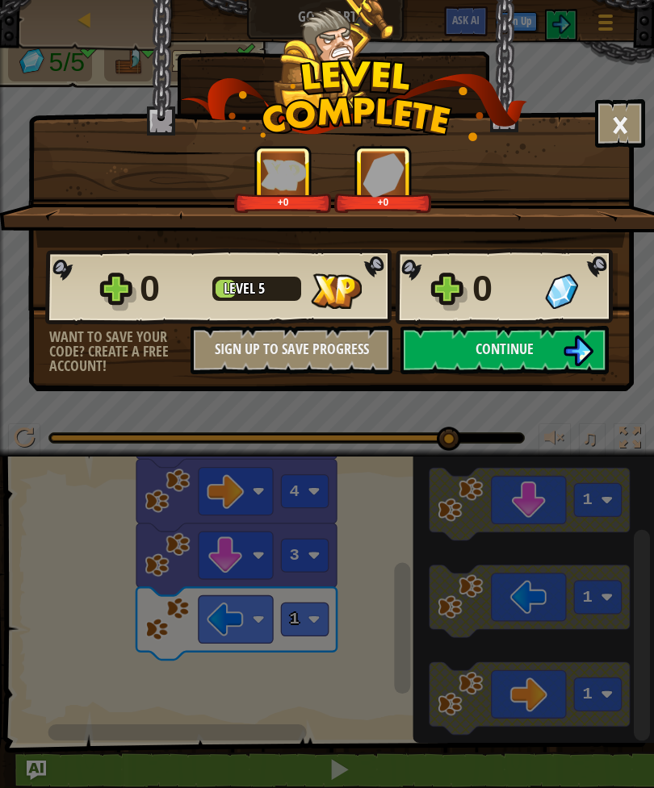
click at [577, 346] on img at bounding box center [577, 351] width 31 height 31
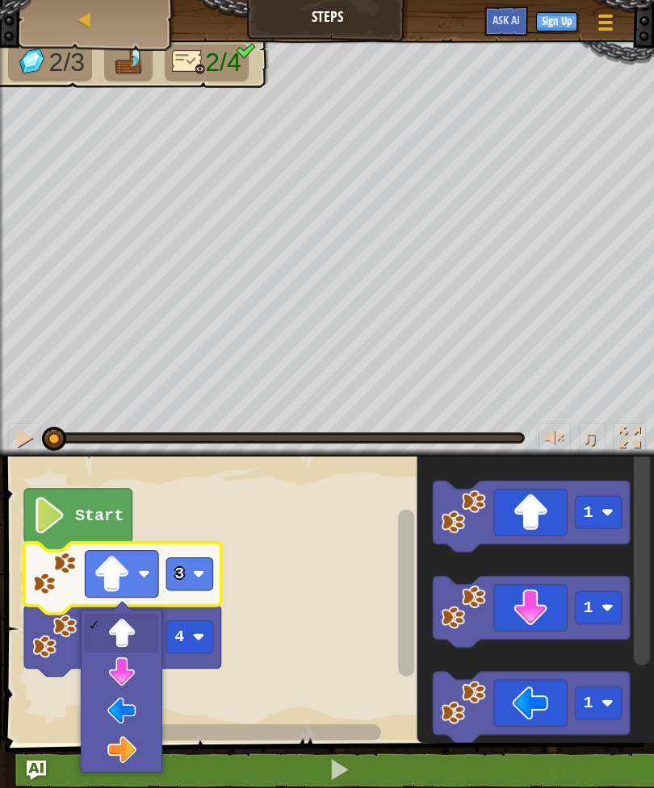
click at [148, 588] on rect "Blockly Workspace" at bounding box center [121, 574] width 73 height 47
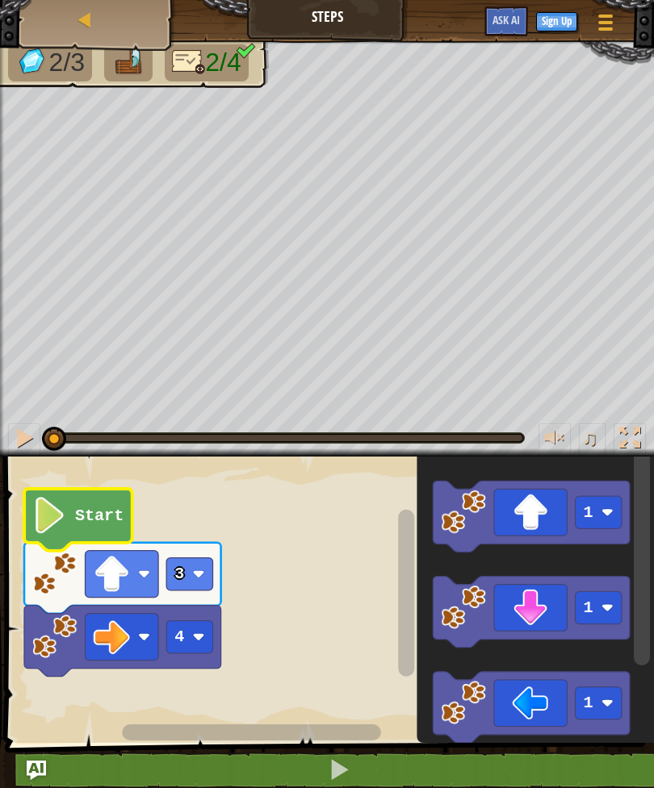
click at [119, 521] on text "Start" at bounding box center [99, 516] width 48 height 19
click at [154, 569] on rect "Blockly Workspace" at bounding box center [121, 574] width 73 height 47
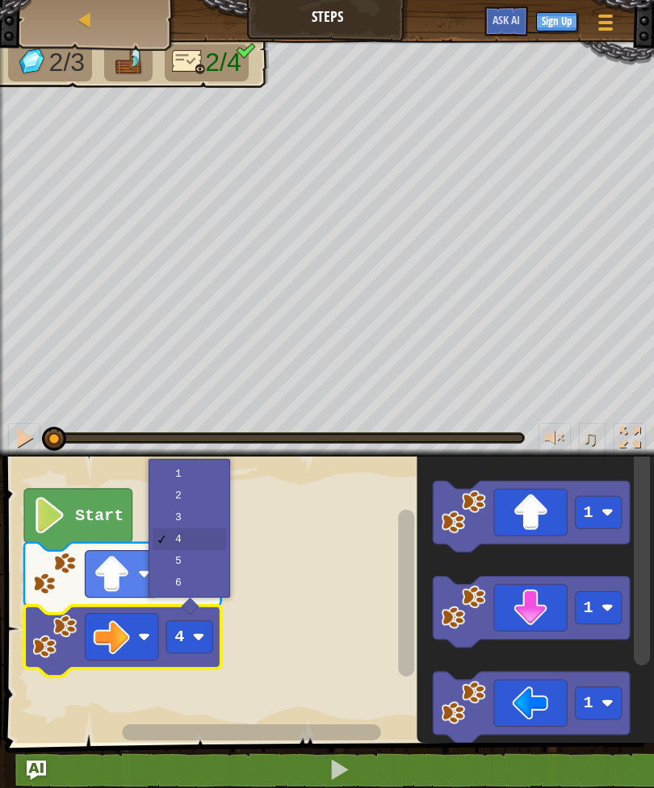
click at [333, 623] on rect "Blockly Workspace" at bounding box center [327, 596] width 654 height 295
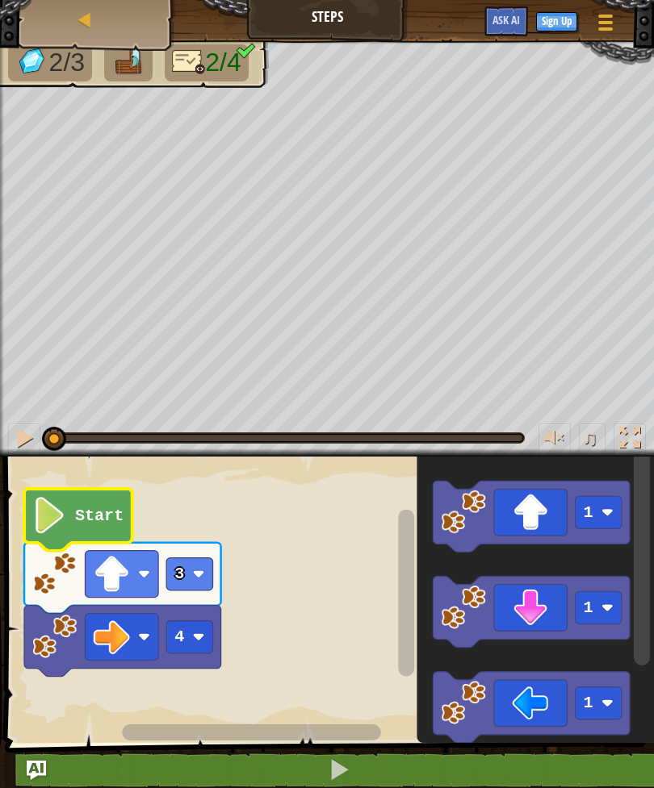
click at [99, 503] on icon "Blockly Workspace" at bounding box center [78, 520] width 108 height 62
click at [119, 504] on icon "Blockly Workspace" at bounding box center [78, 520] width 108 height 62
